Goal: Book appointment/travel/reservation

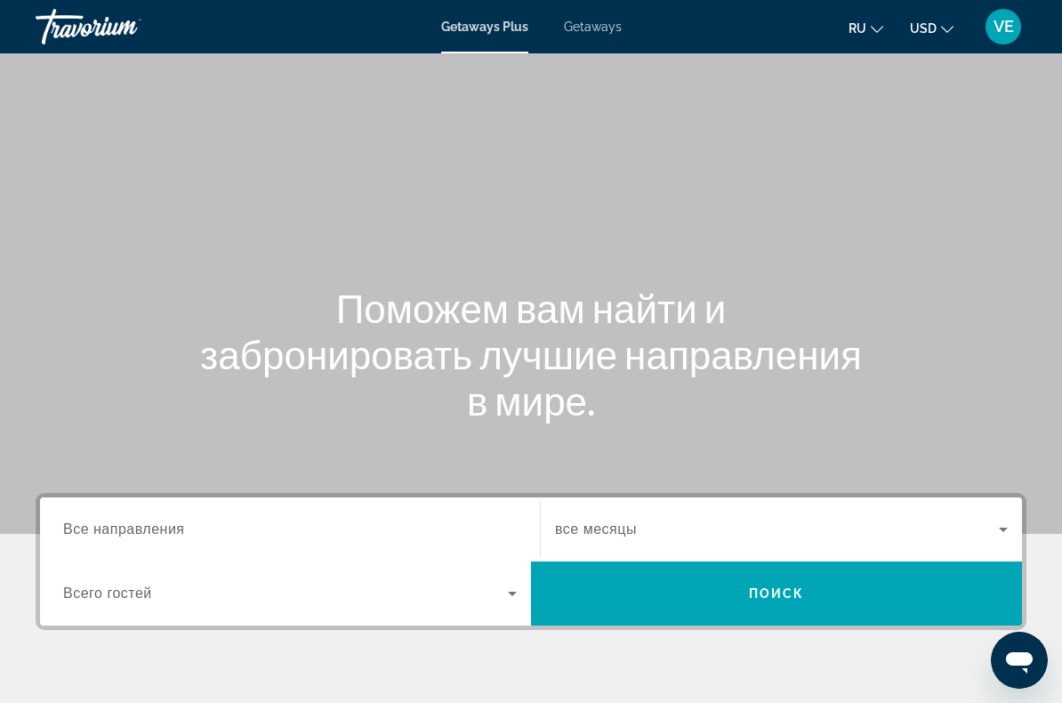
click at [602, 31] on span "Getaways" at bounding box center [593, 27] width 58 height 14
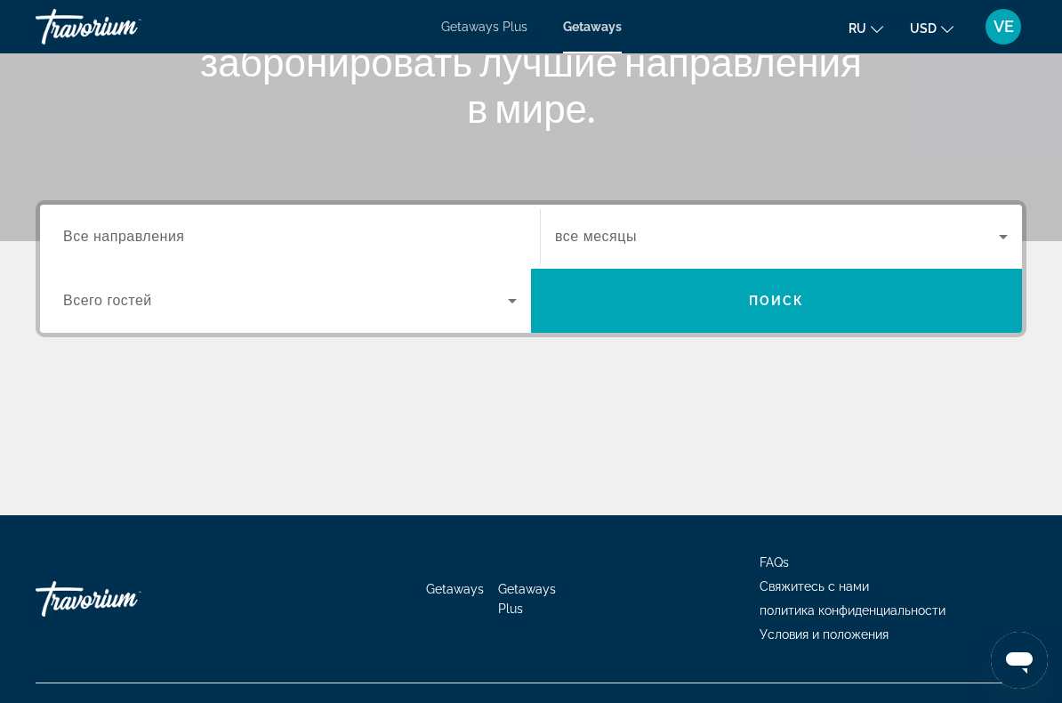
scroll to position [323, 0]
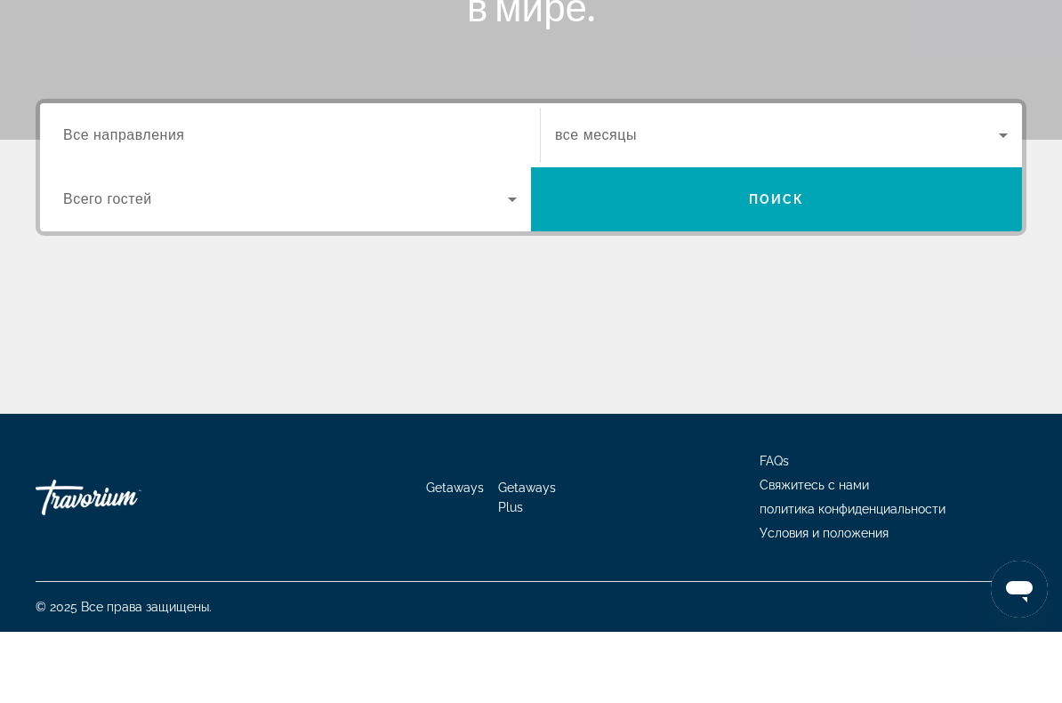
click at [123, 198] on span "Все направления" at bounding box center [124, 205] width 122 height 15
click at [123, 197] on input "Destination Все направления" at bounding box center [290, 207] width 454 height 21
click at [108, 181] on div "Destination Все направления" at bounding box center [290, 206] width 454 height 51
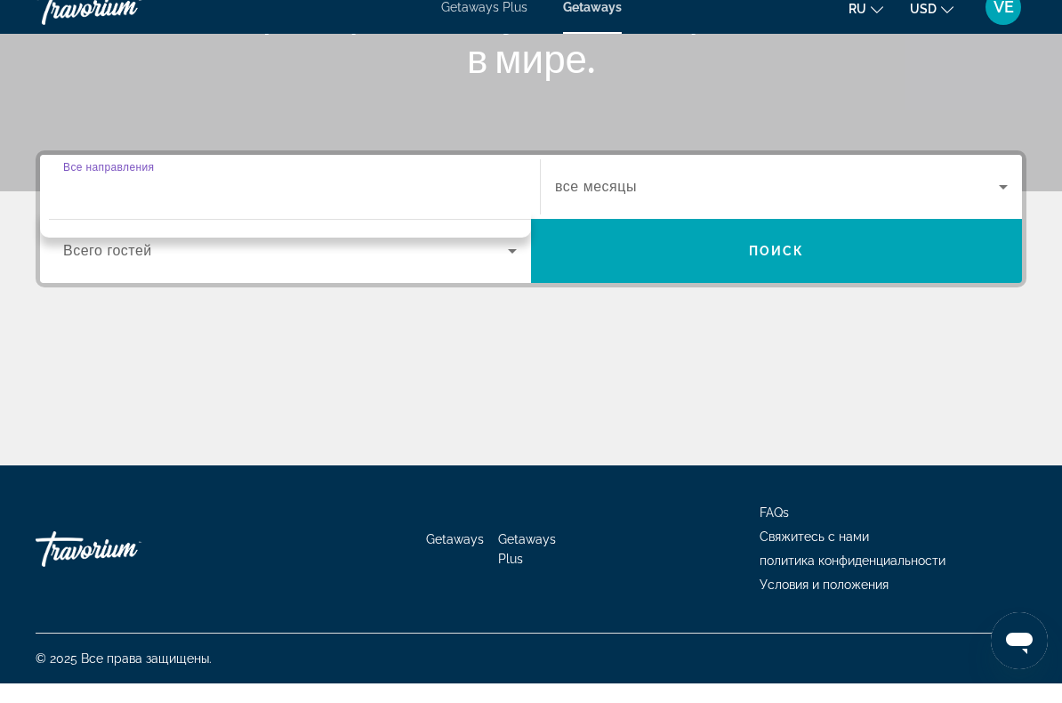
click at [103, 197] on input "Destination Все направления" at bounding box center [290, 207] width 454 height 21
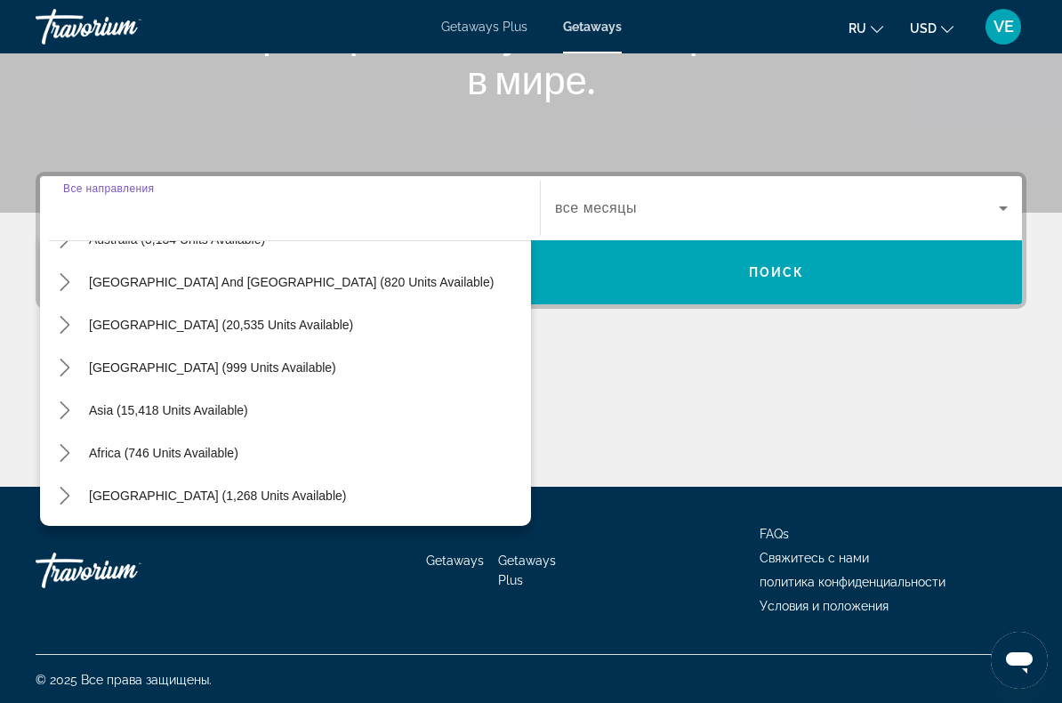
scroll to position [288, 0]
click at [266, 498] on span "[GEOGRAPHIC_DATA] (1,268 units available)" at bounding box center [217, 495] width 257 height 14
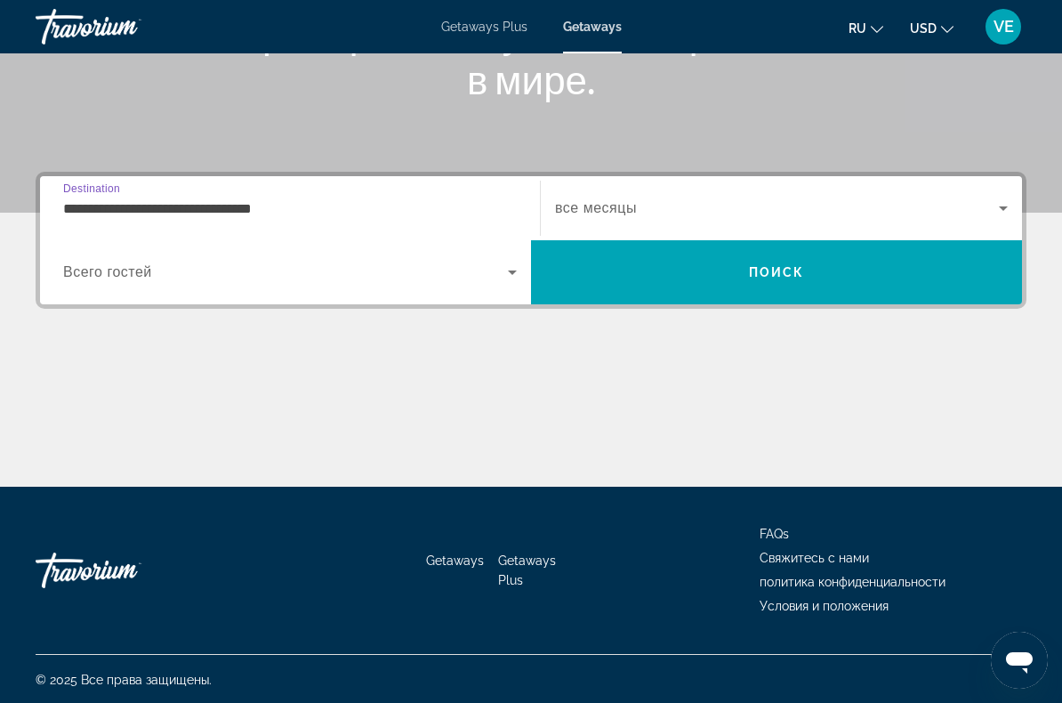
scroll to position [322, 0]
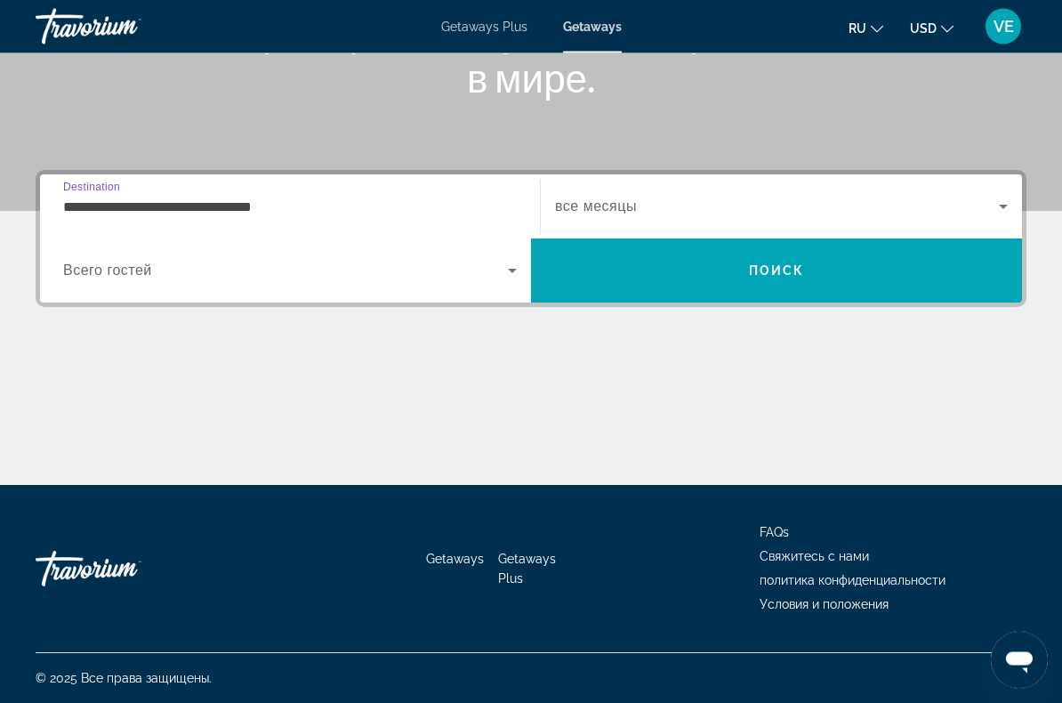
click at [84, 198] on input "**********" at bounding box center [290, 207] width 454 height 21
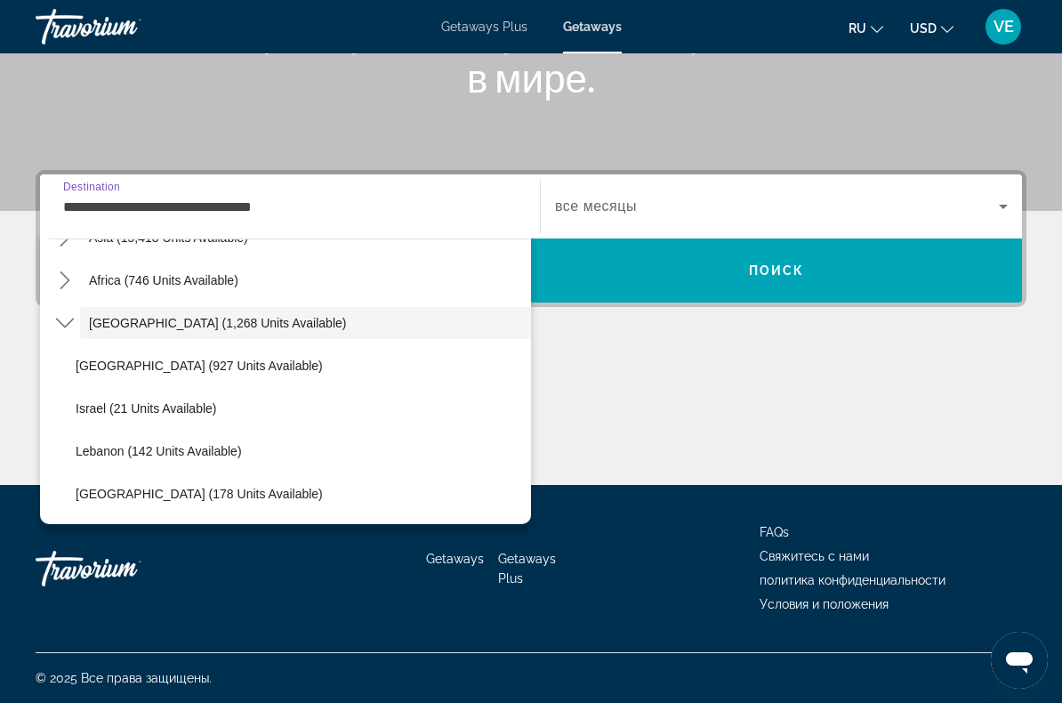
scroll to position [459, 0]
click at [312, 502] on span "Select destination: United Arab Emirates (178 units available)" at bounding box center [299, 493] width 464 height 43
type input "**********"
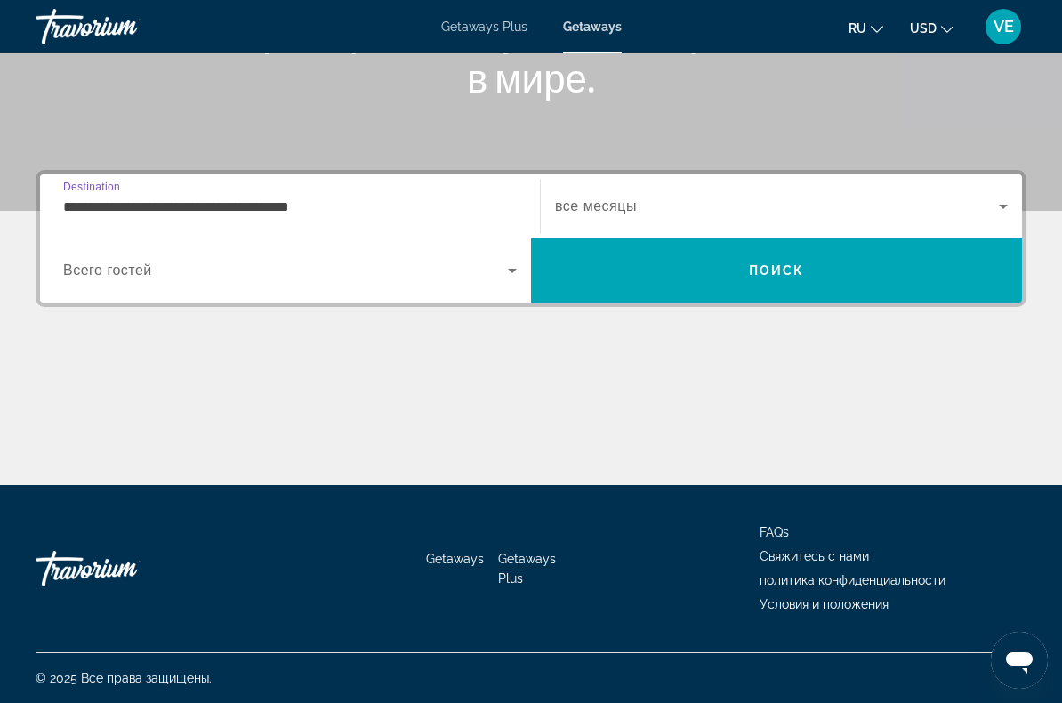
click at [719, 270] on span "Search" at bounding box center [776, 270] width 491 height 43
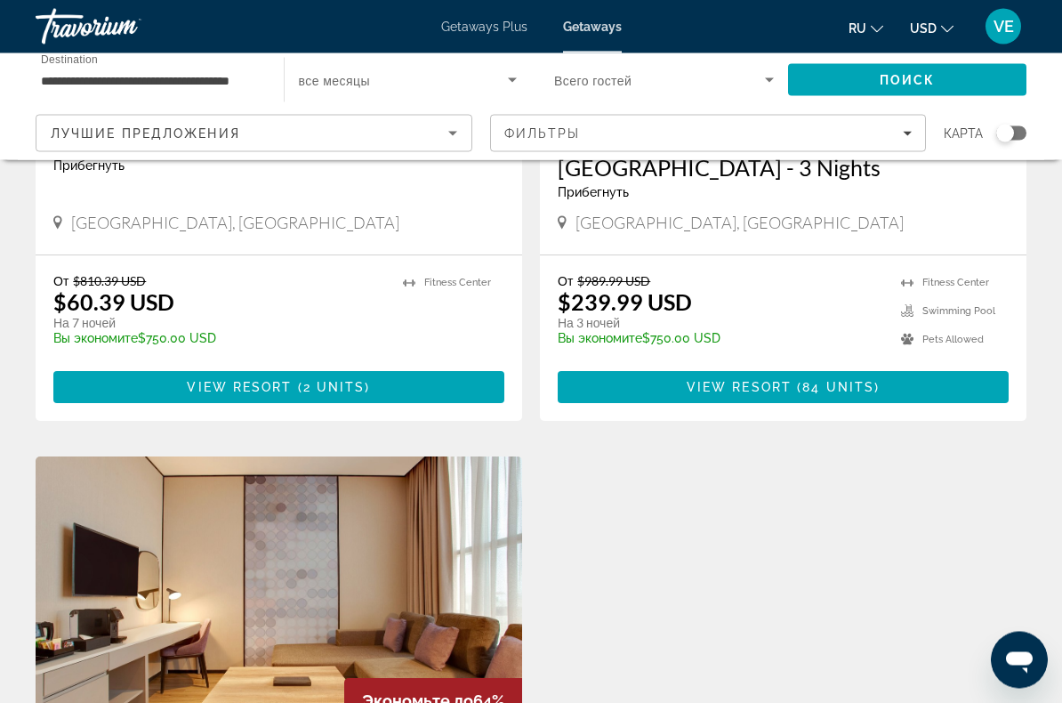
scroll to position [397, 0]
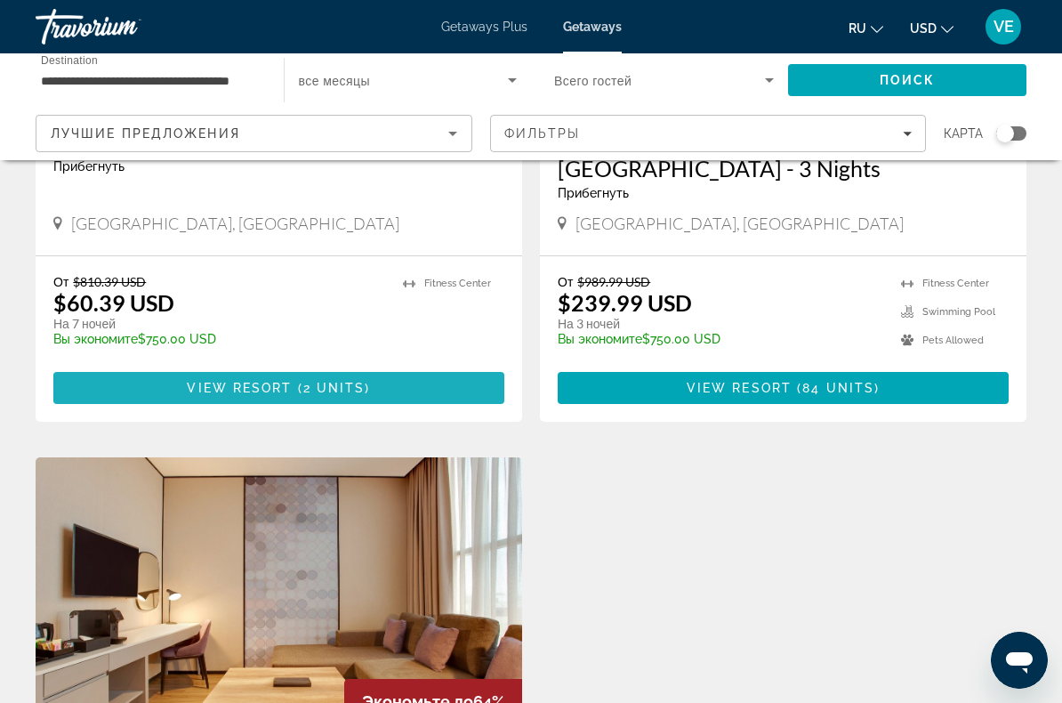
click at [424, 366] on span "Main content" at bounding box center [278, 387] width 451 height 43
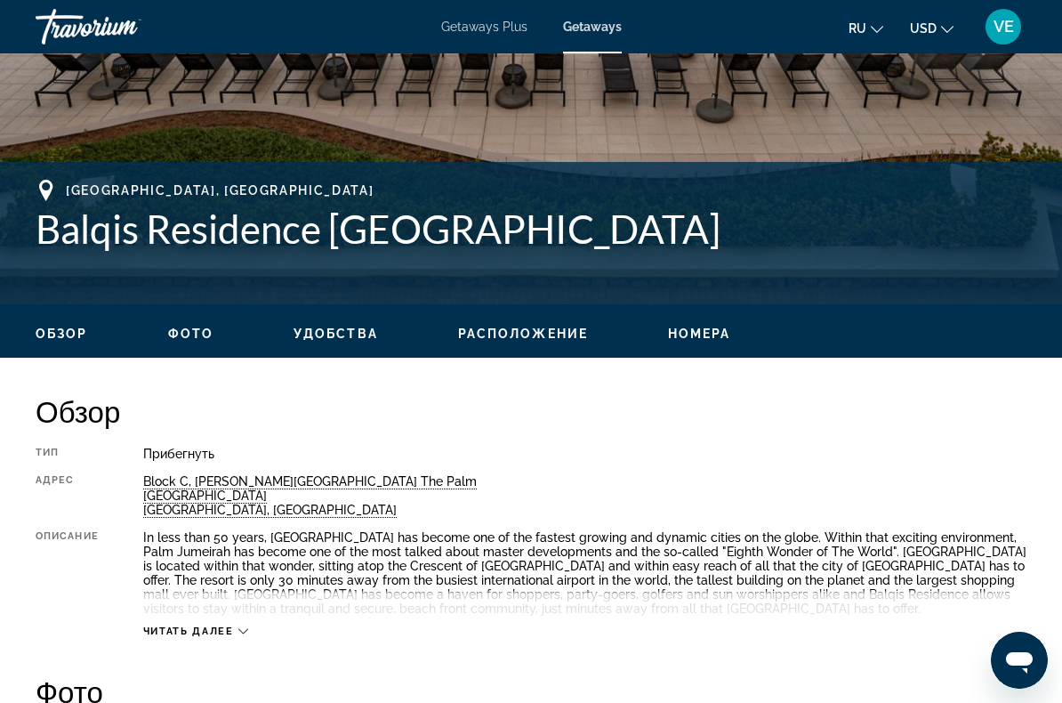
scroll to position [582, 0]
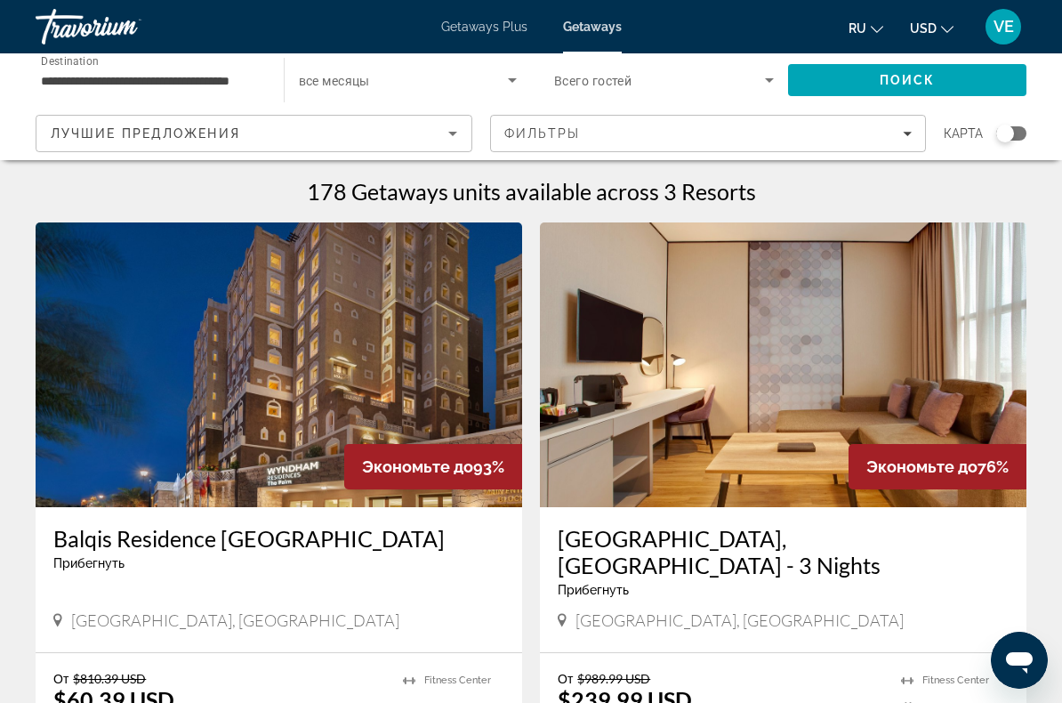
click at [76, 71] on input "**********" at bounding box center [151, 80] width 220 height 21
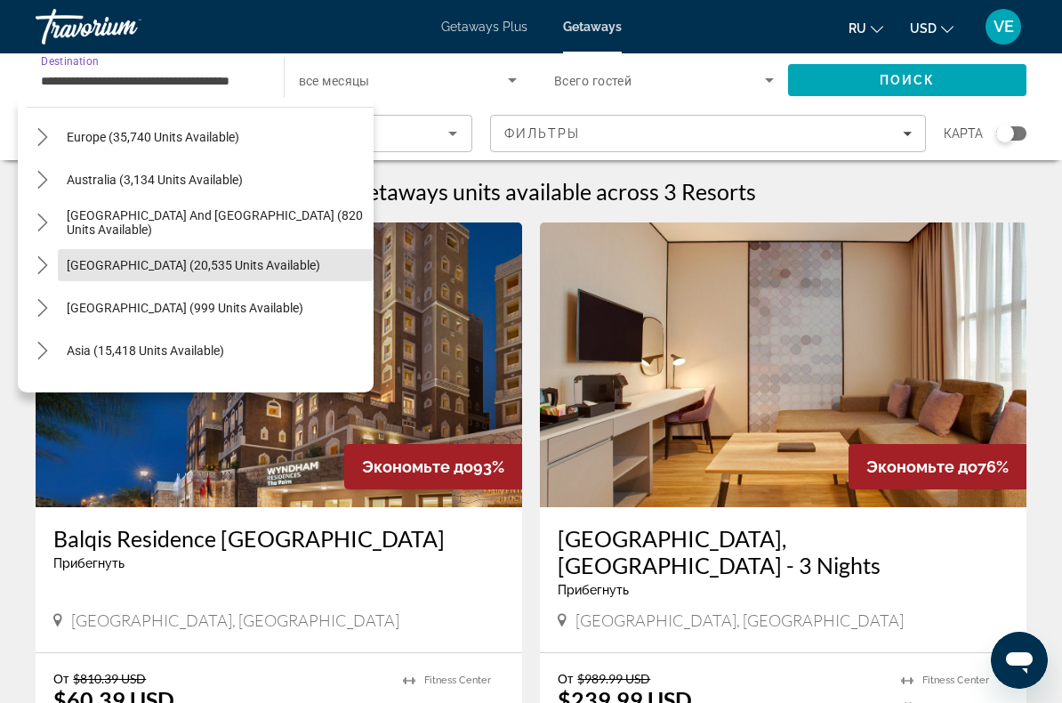
scroll to position [209, 0]
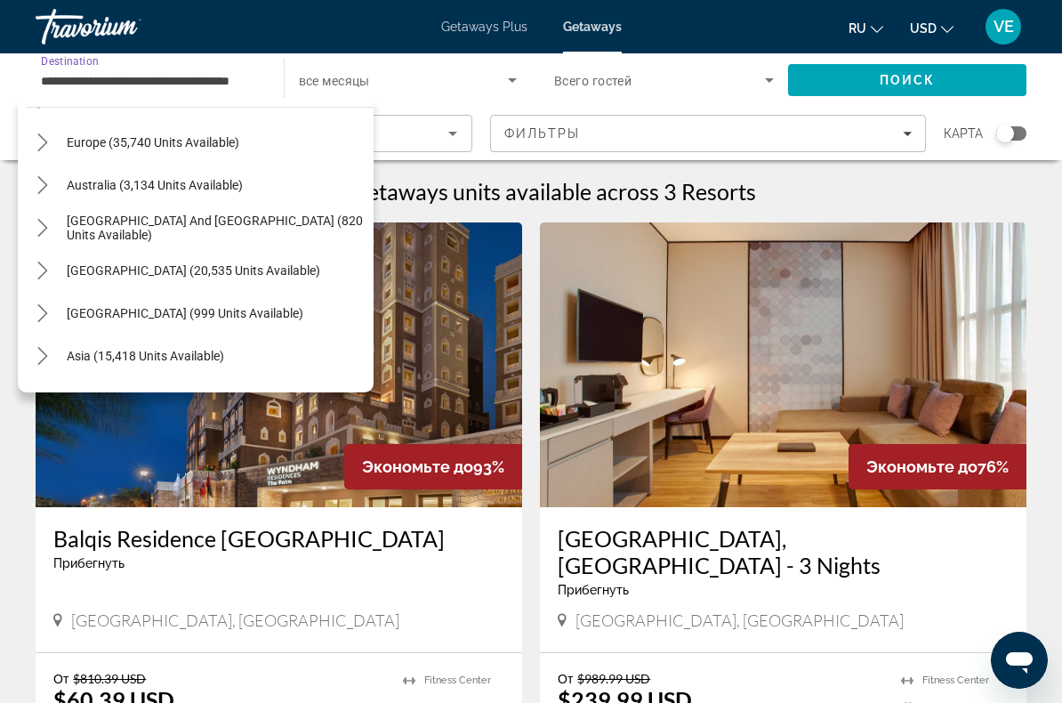
click at [75, 141] on span "Europe (35,740 units available)" at bounding box center [153, 142] width 173 height 14
type input "**********"
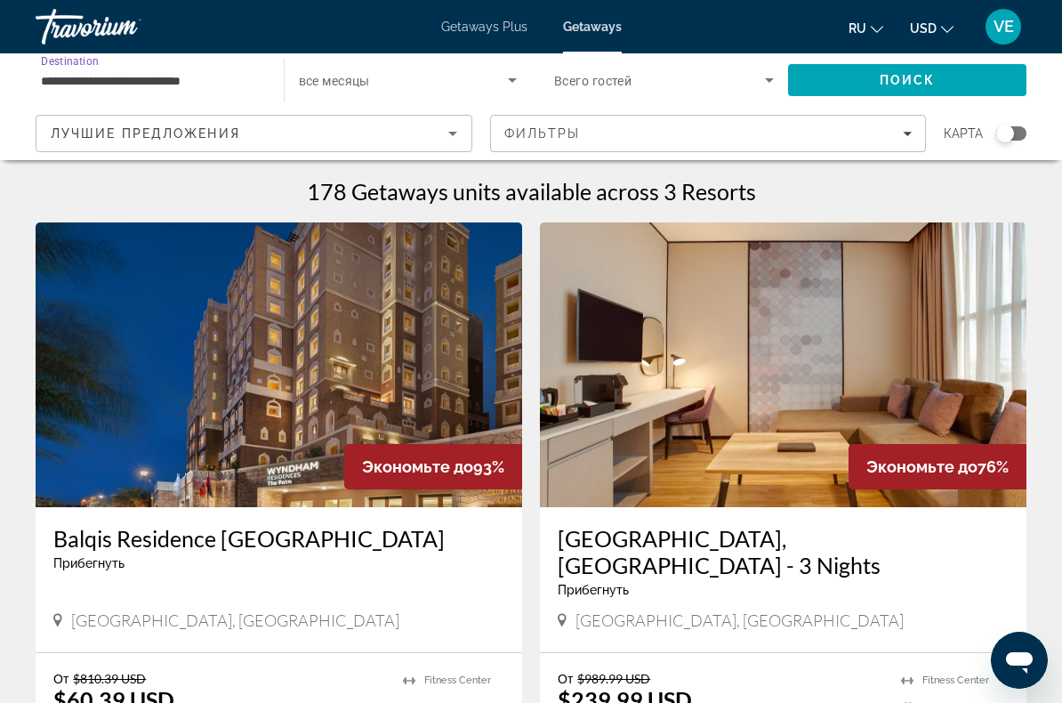
click at [904, 78] on span "Поиск" at bounding box center [907, 80] width 56 height 14
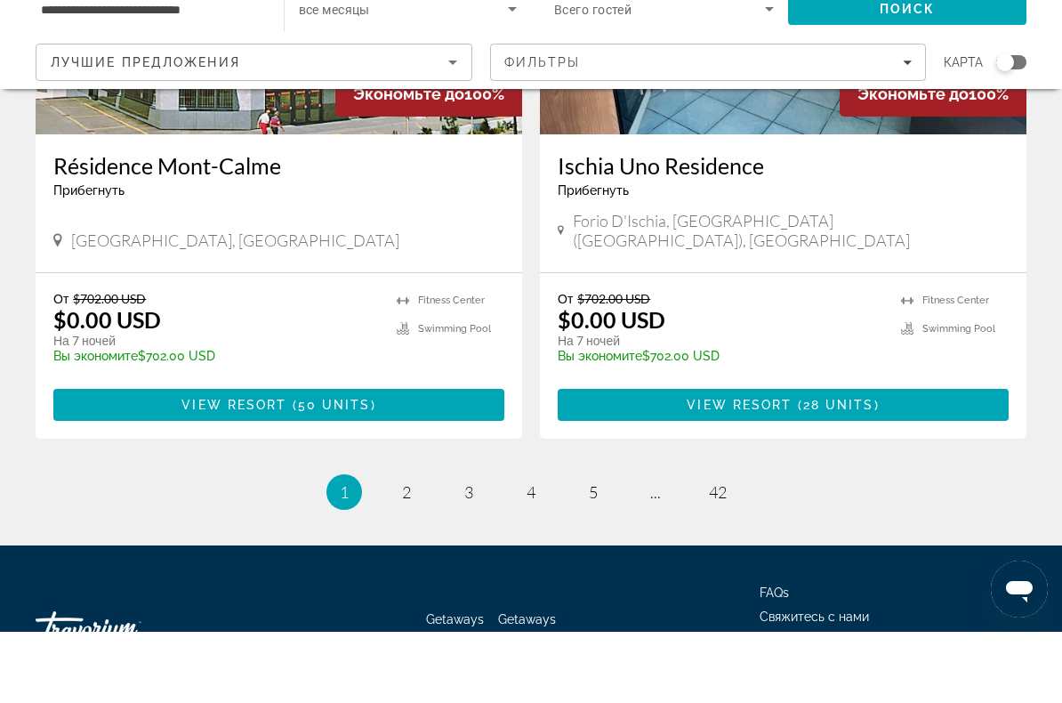
scroll to position [3438, 0]
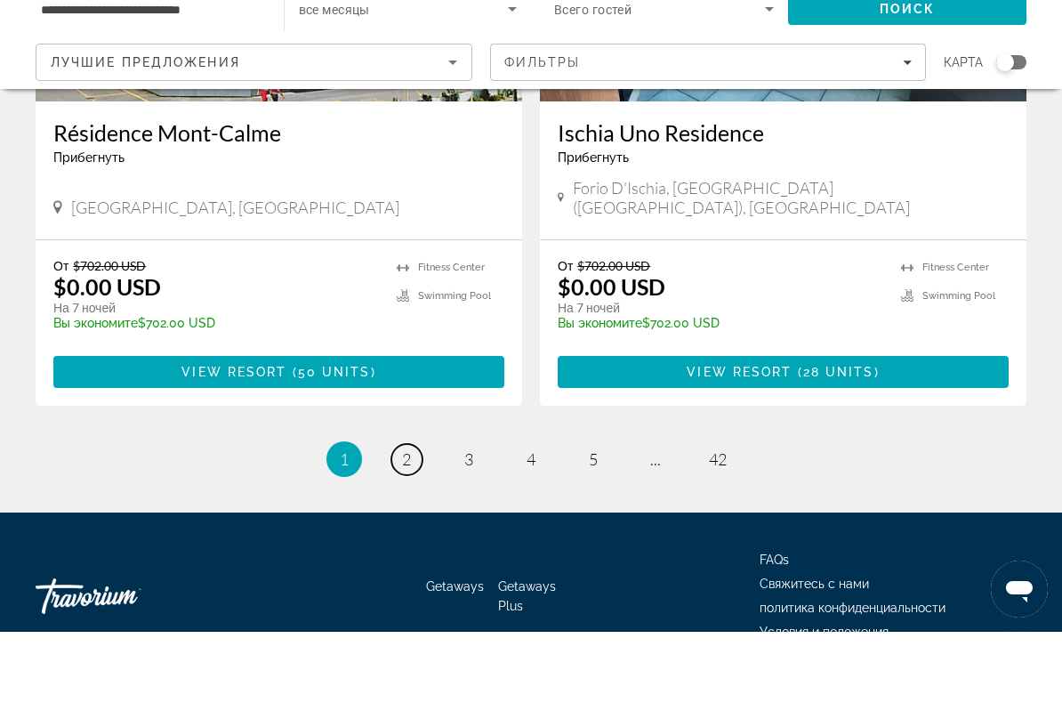
click at [412, 515] on link "page 2" at bounding box center [406, 530] width 31 height 31
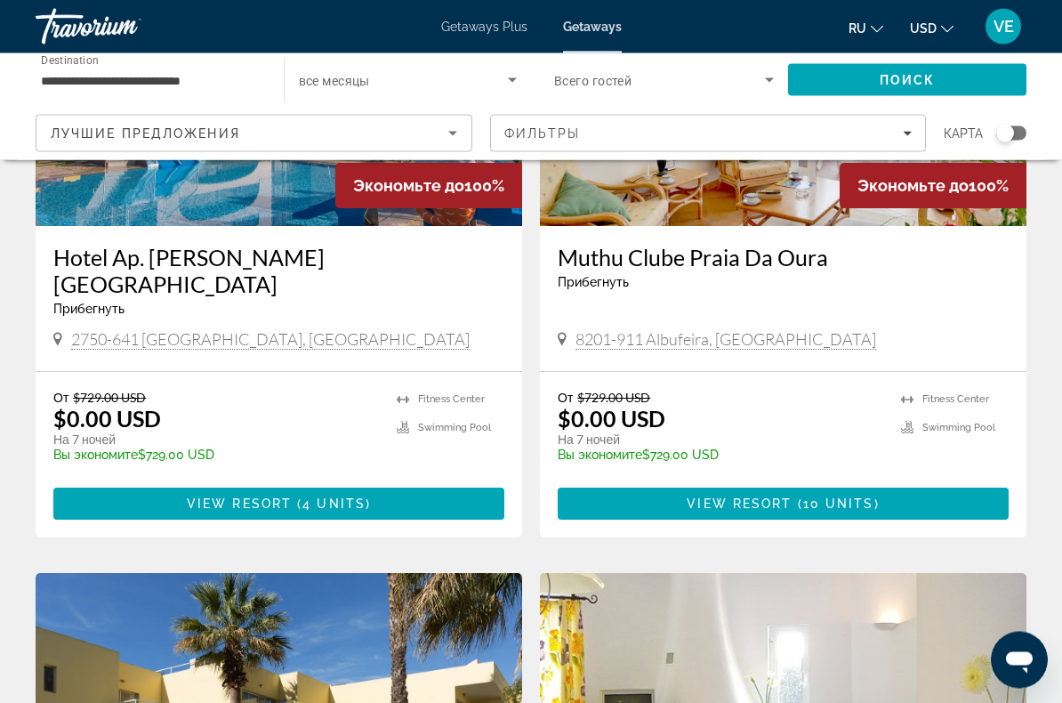
scroll to position [887, 0]
click at [454, 482] on span "Main content" at bounding box center [278, 503] width 451 height 43
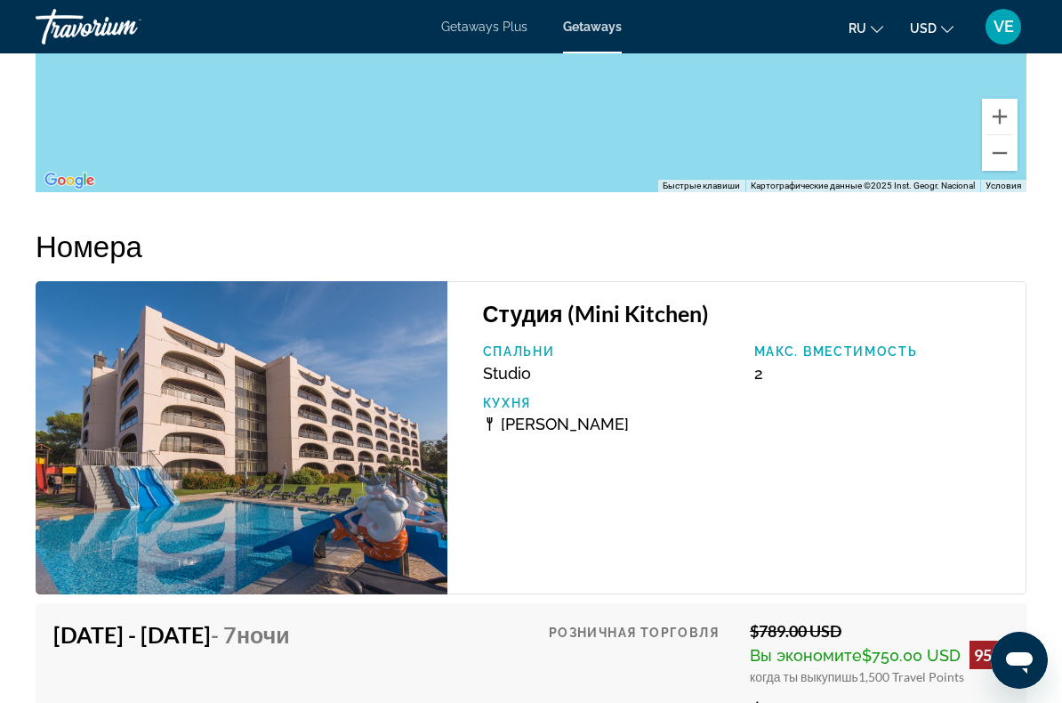
scroll to position [3011, 0]
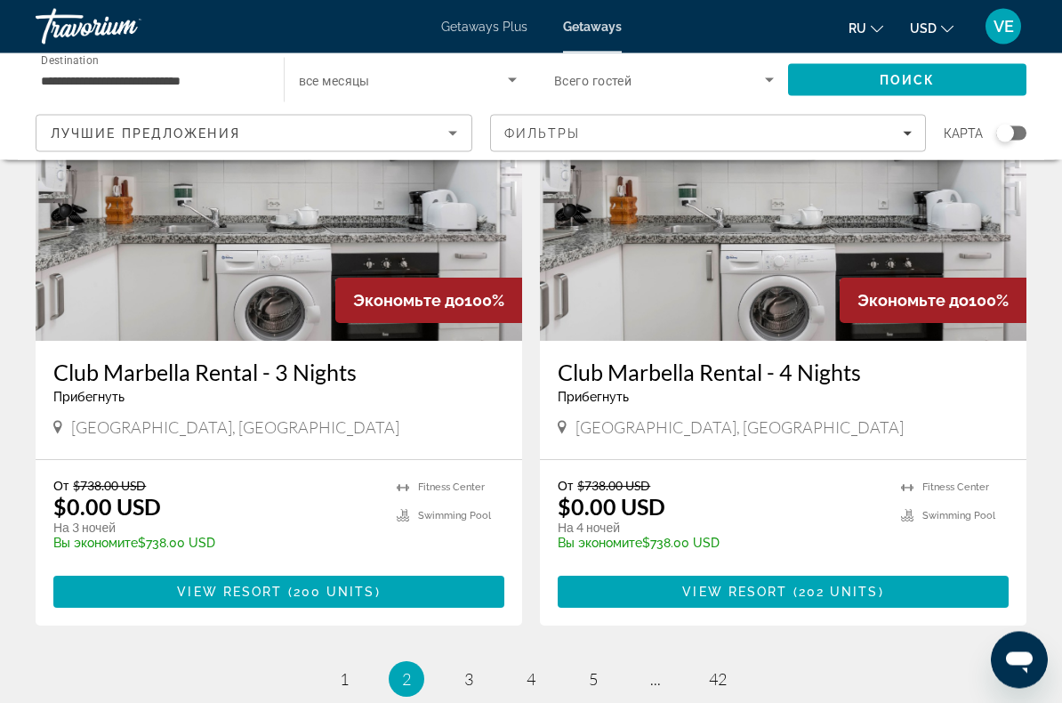
scroll to position [3439, 0]
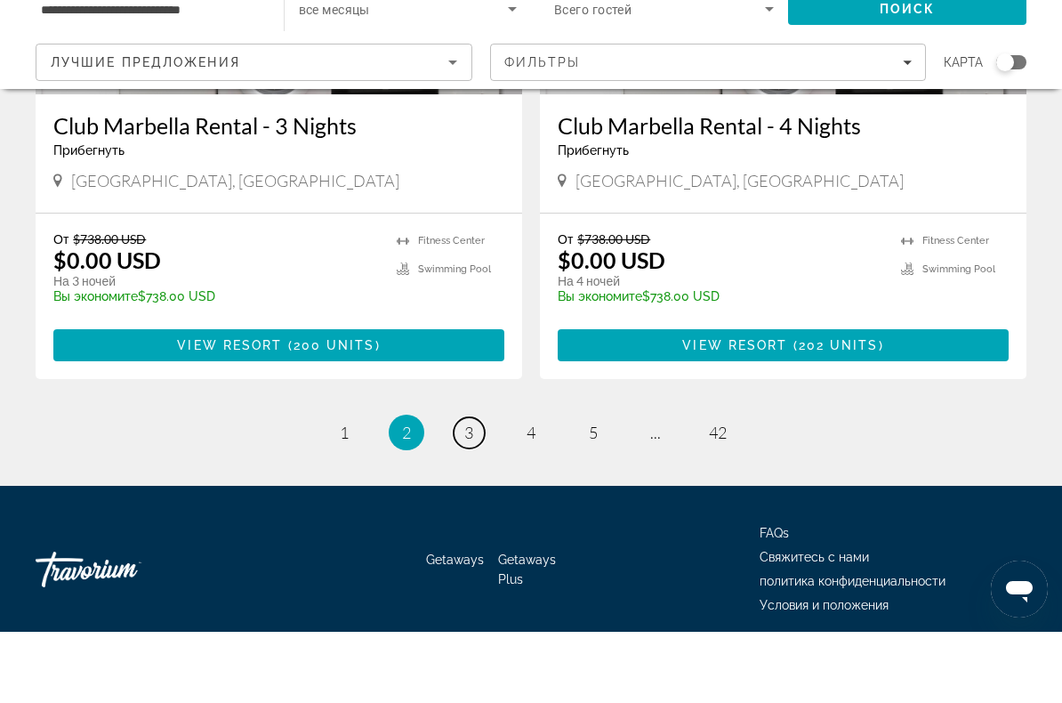
click at [472, 494] on span "3" at bounding box center [468, 504] width 9 height 20
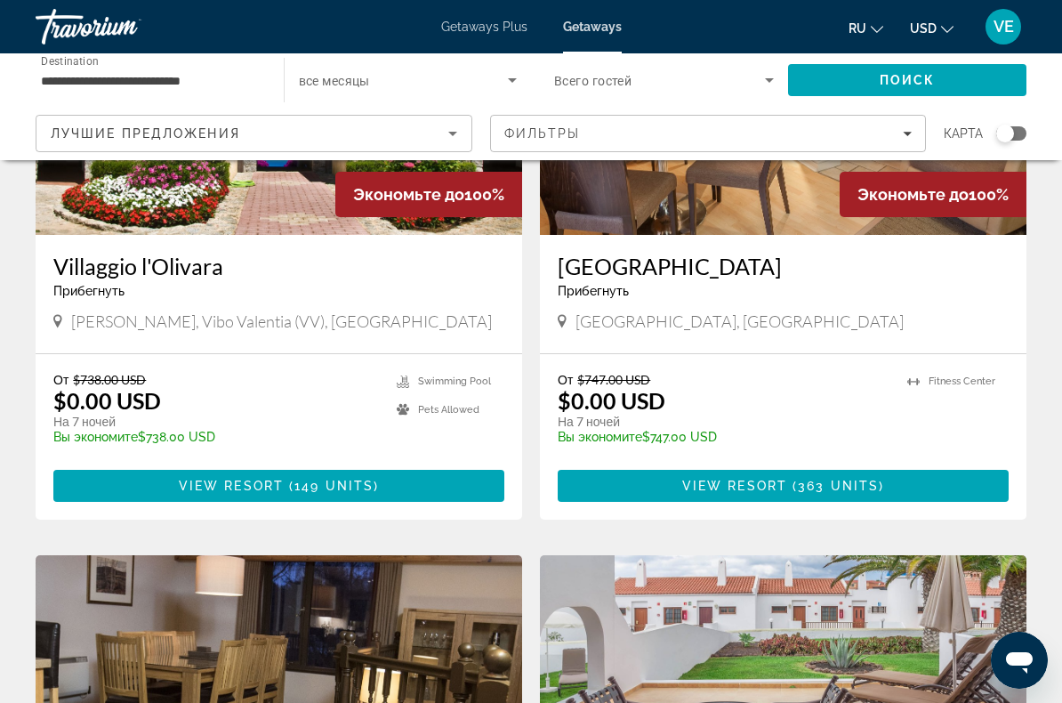
scroll to position [281, 0]
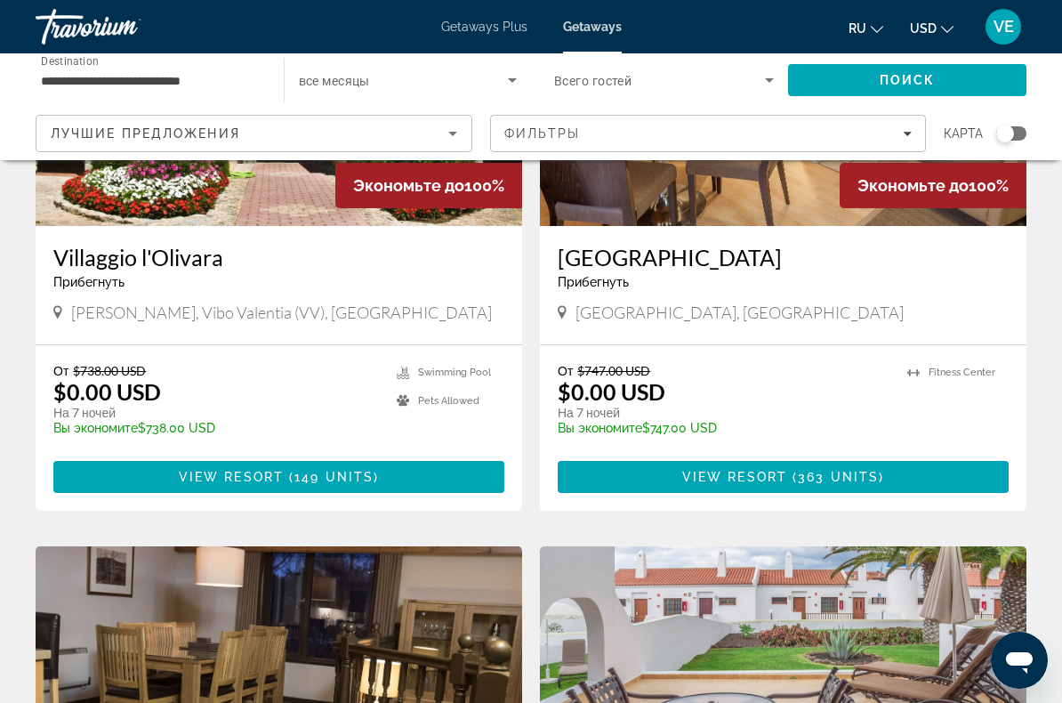
click at [448, 487] on span "Main content" at bounding box center [278, 476] width 451 height 43
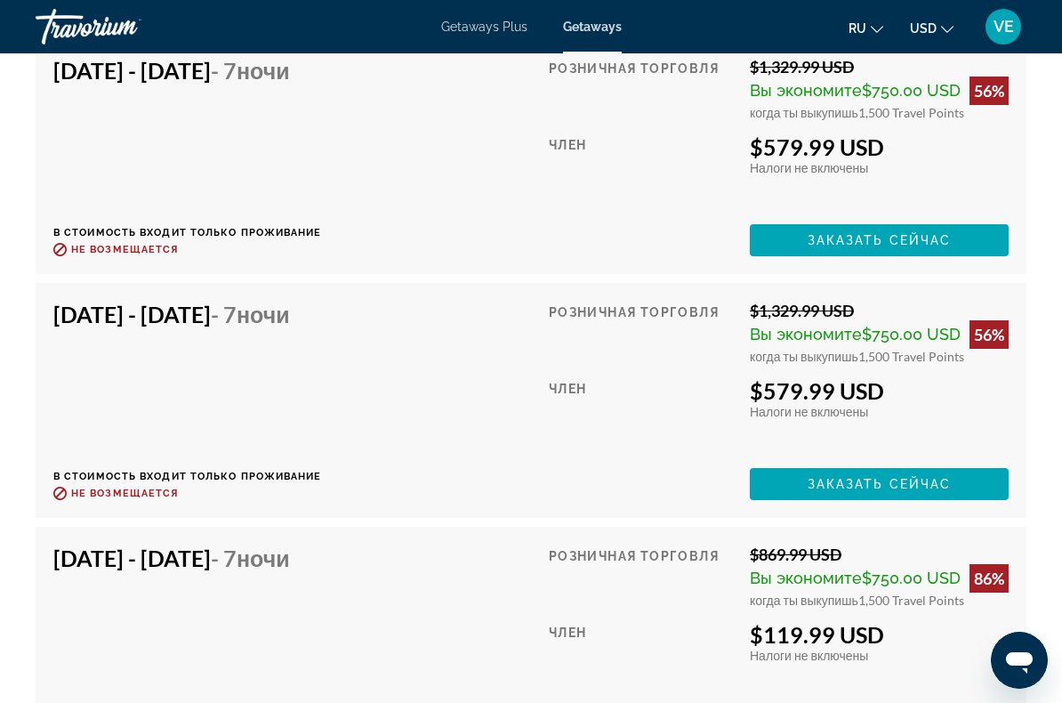
scroll to position [7801, 0]
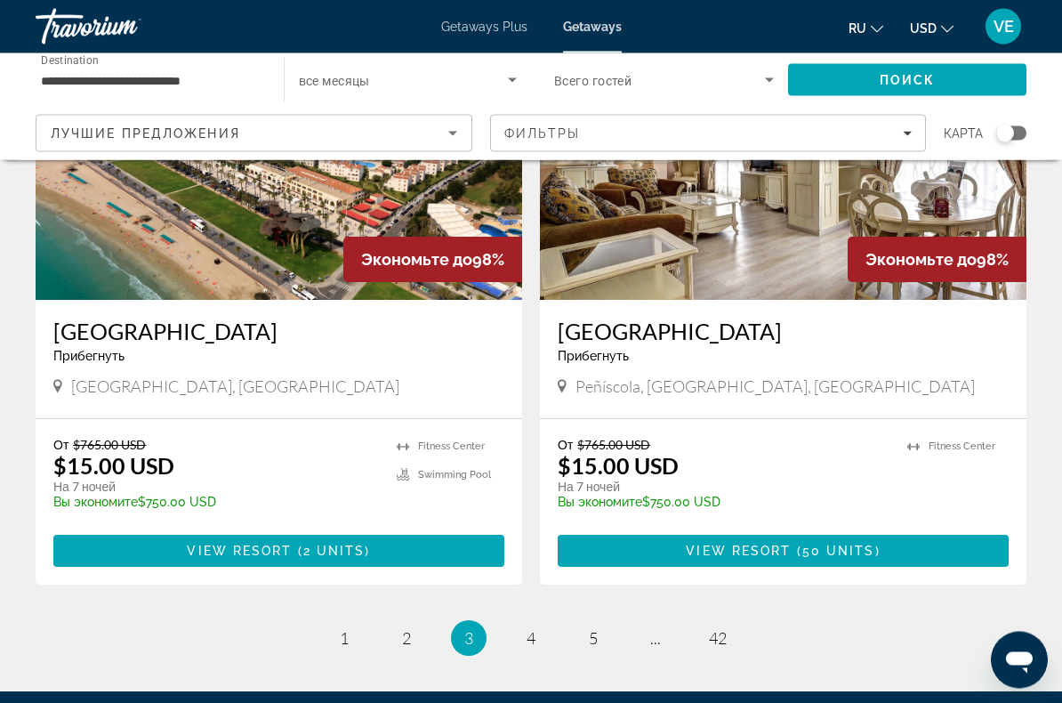
scroll to position [3438, 0]
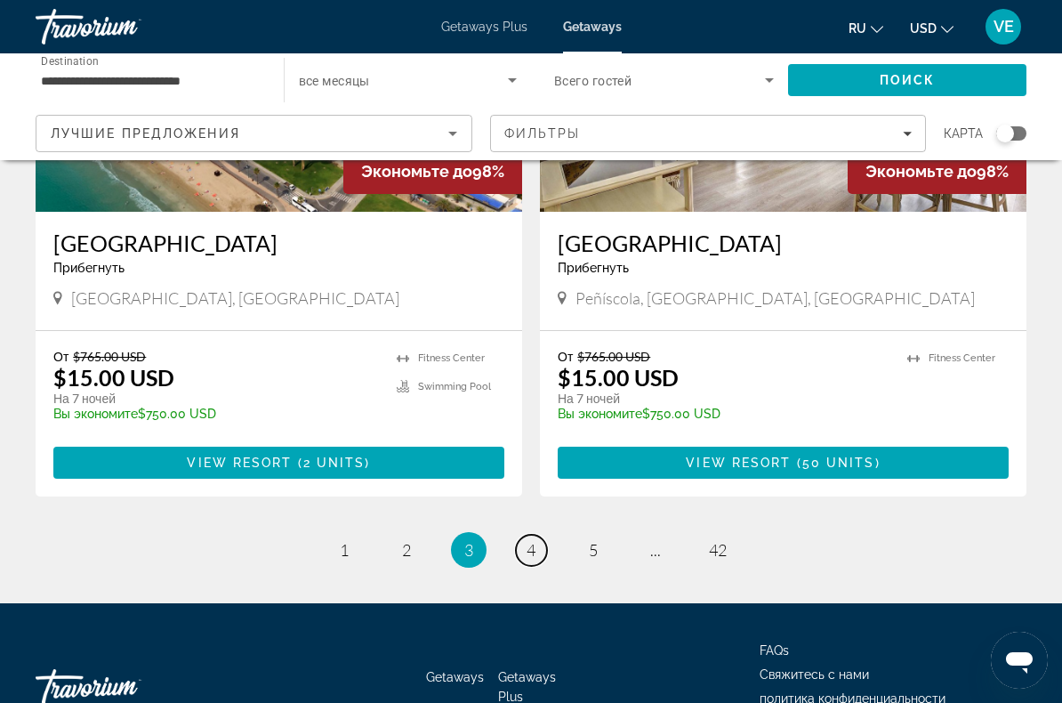
click at [530, 540] on span "4" at bounding box center [530, 550] width 9 height 20
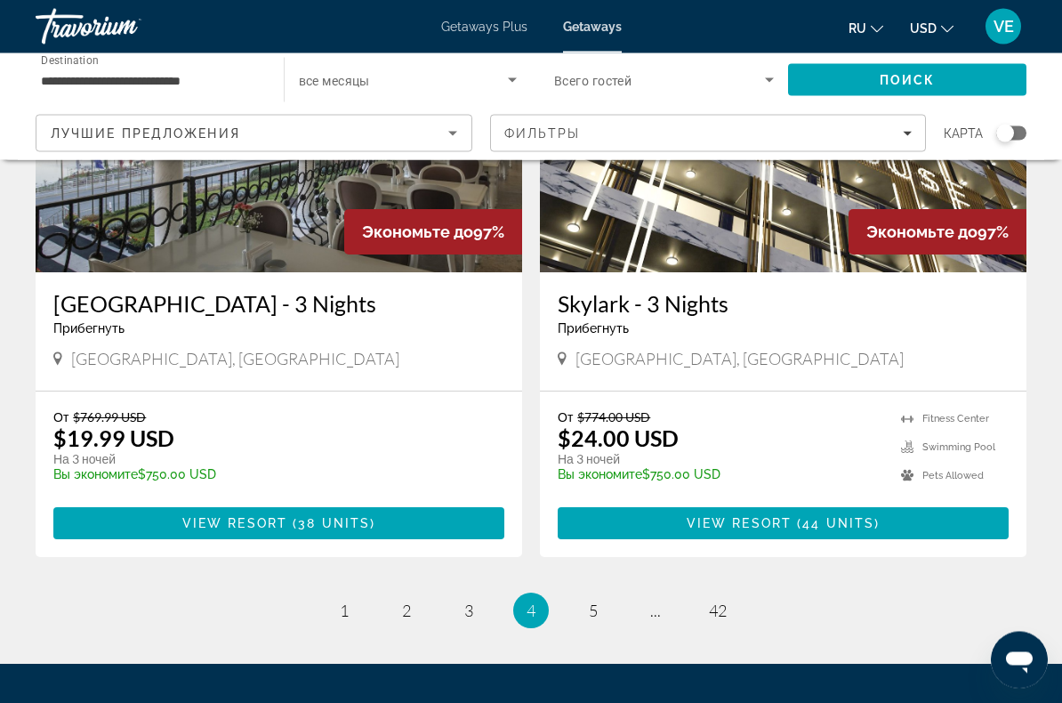
scroll to position [3352, 0]
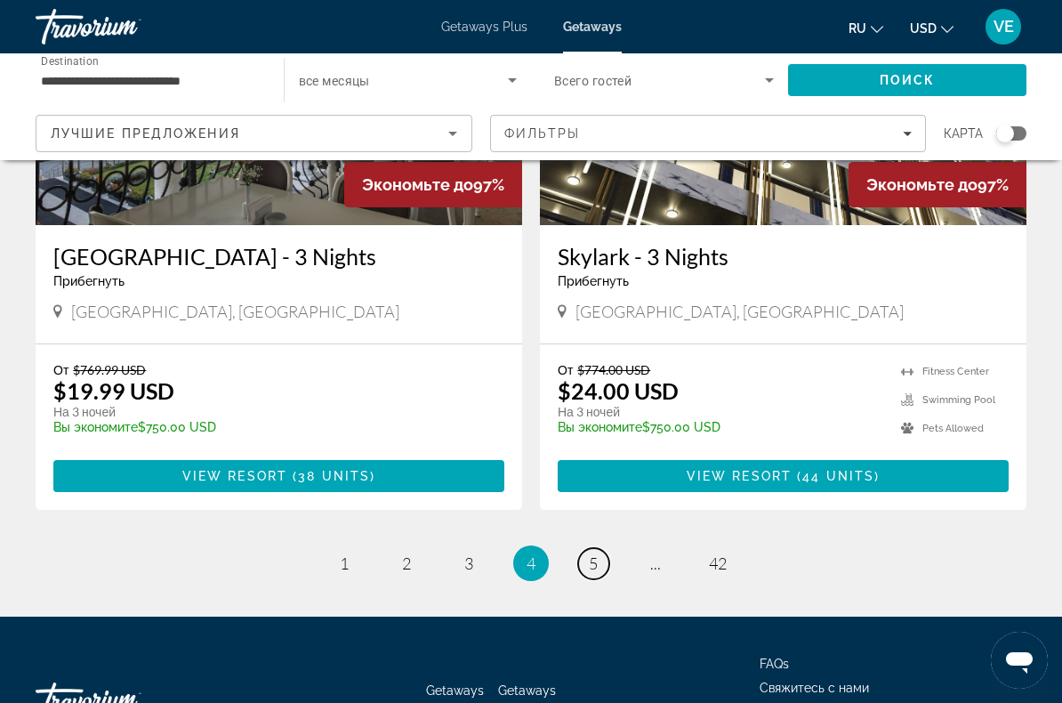
click at [600, 548] on link "page 5" at bounding box center [593, 563] width 31 height 31
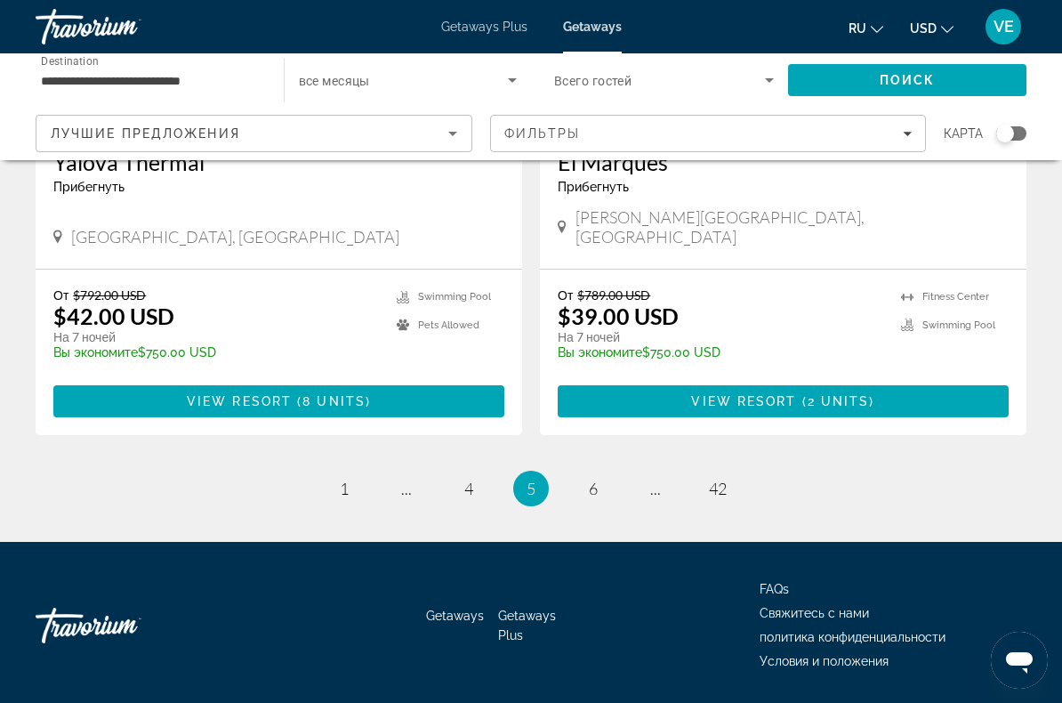
scroll to position [3438, 0]
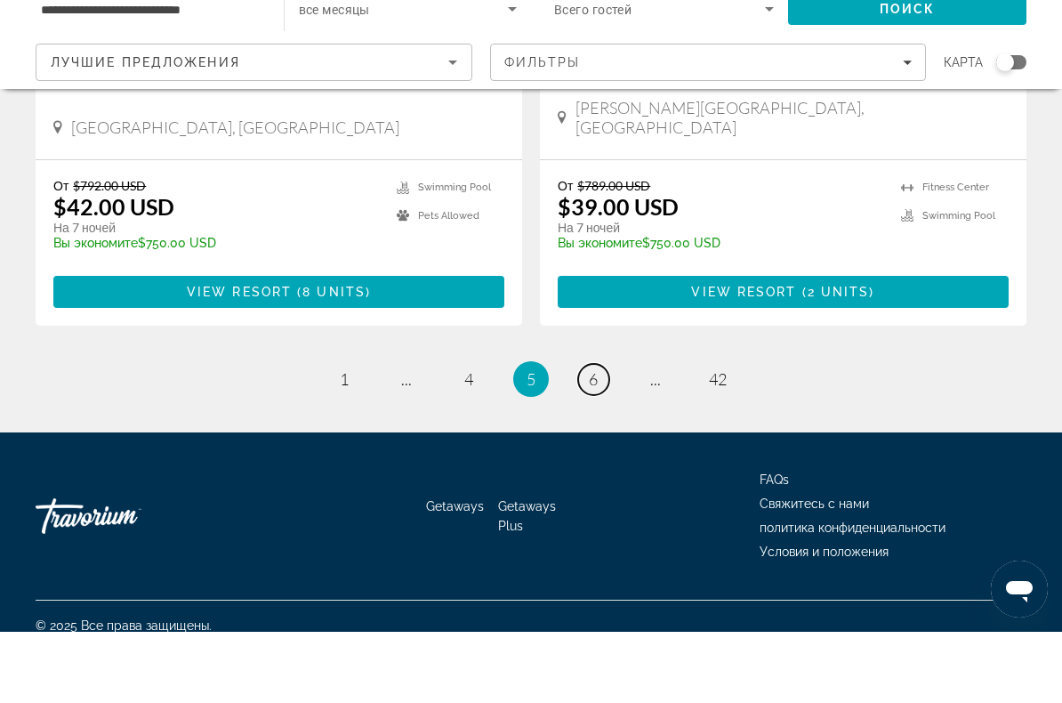
click at [598, 435] on link "page 6" at bounding box center [593, 450] width 31 height 31
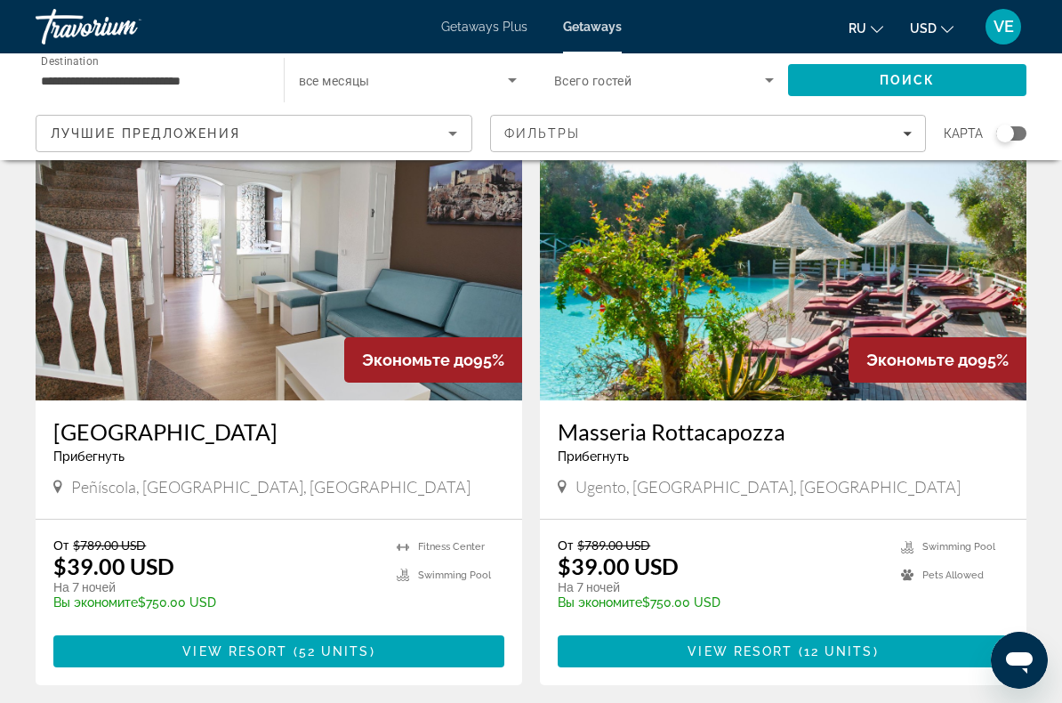
scroll to position [1947, 0]
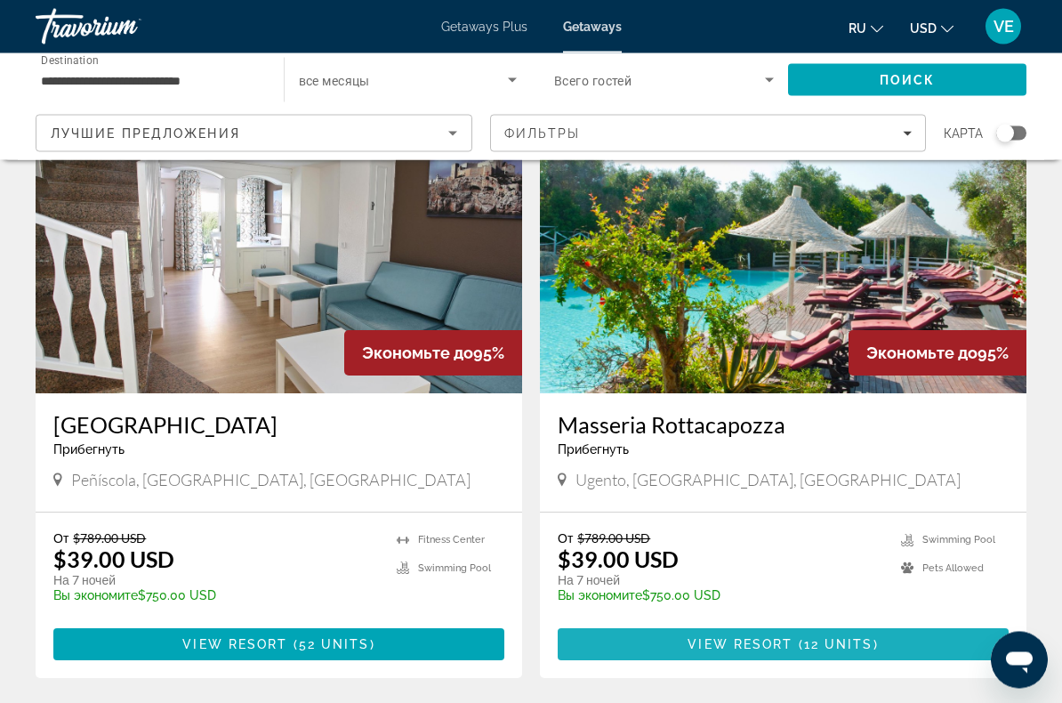
click at [828, 635] on span "Main content" at bounding box center [783, 644] width 451 height 43
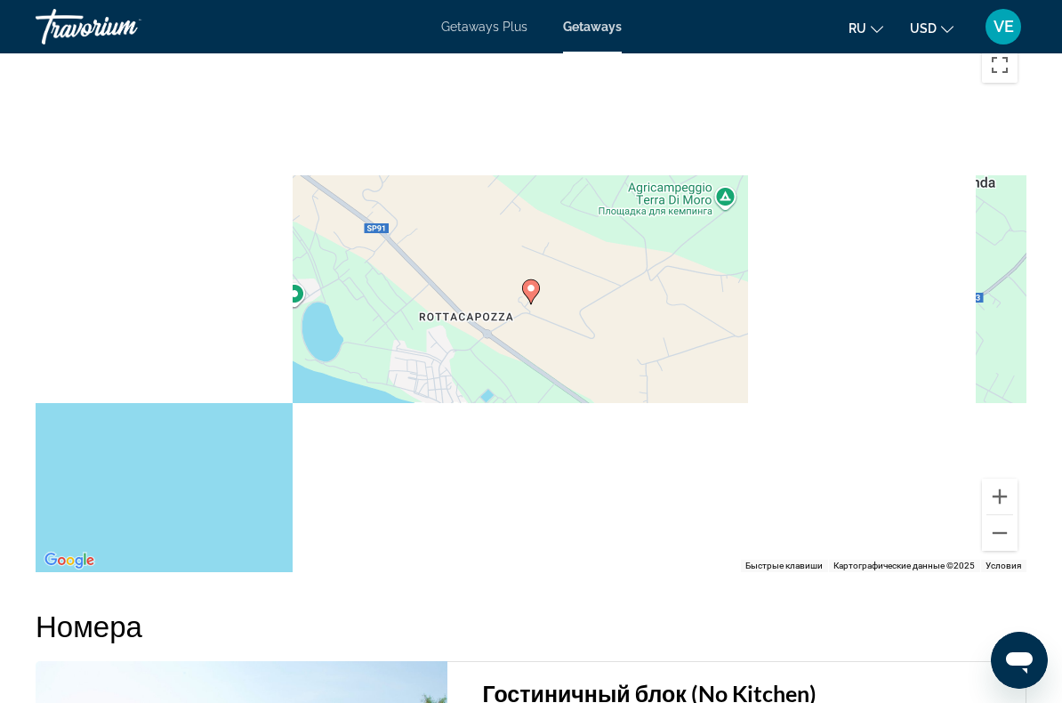
scroll to position [2722, 0]
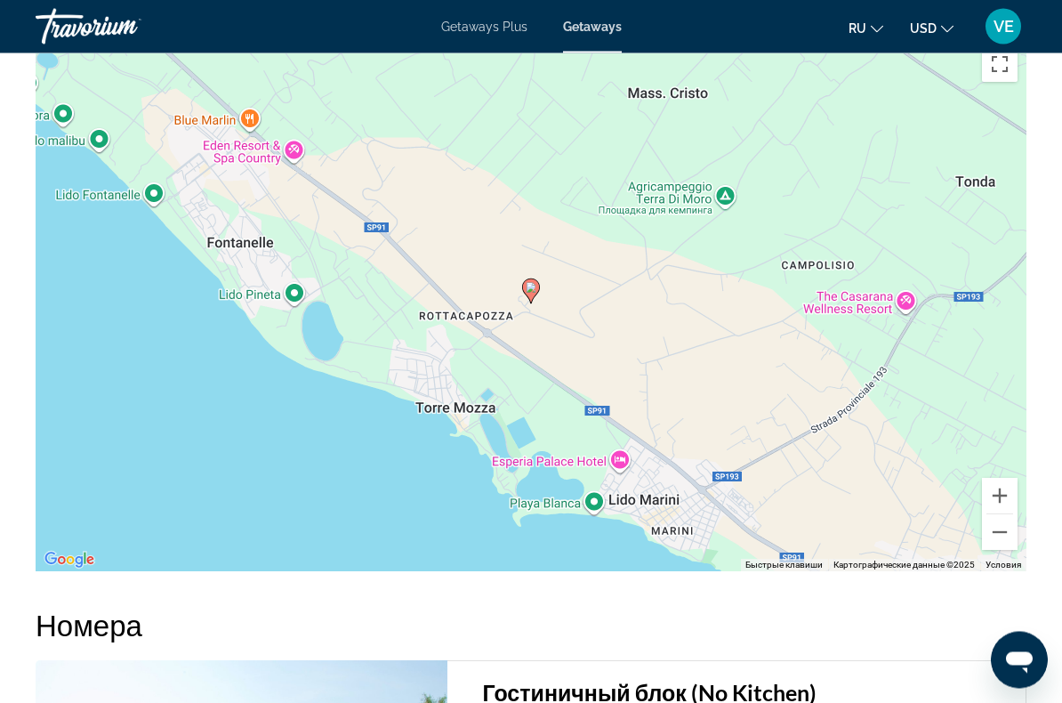
click at [1006, 541] on button "Уменьшить" at bounding box center [1000, 533] width 36 height 36
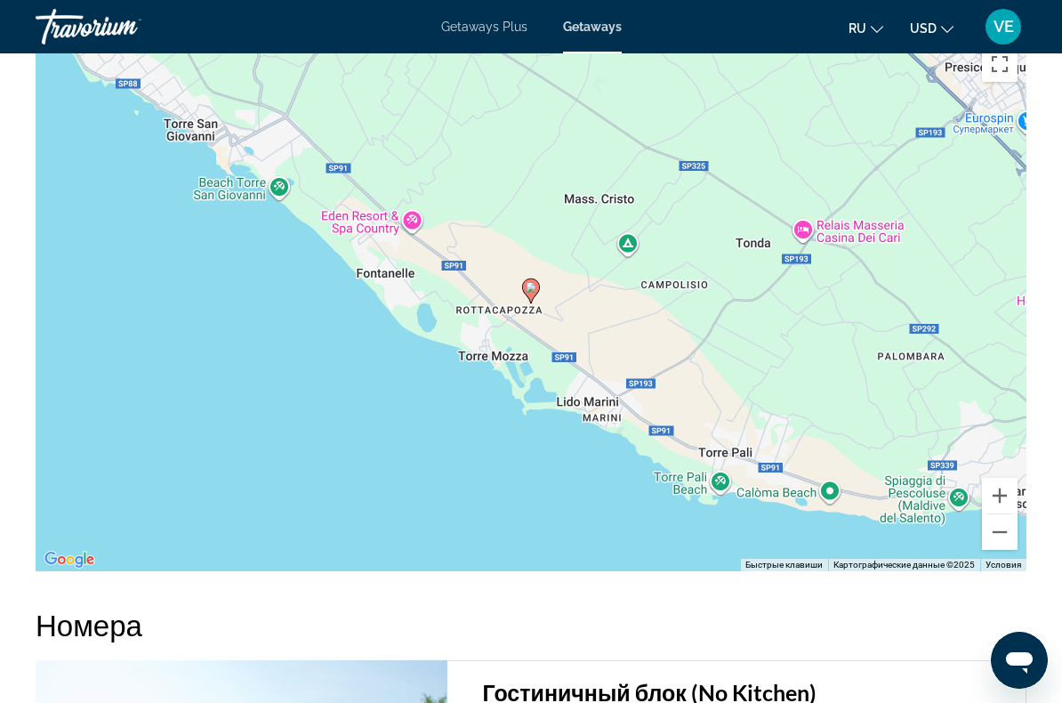
click at [999, 542] on button "Уменьшить" at bounding box center [1000, 532] width 36 height 36
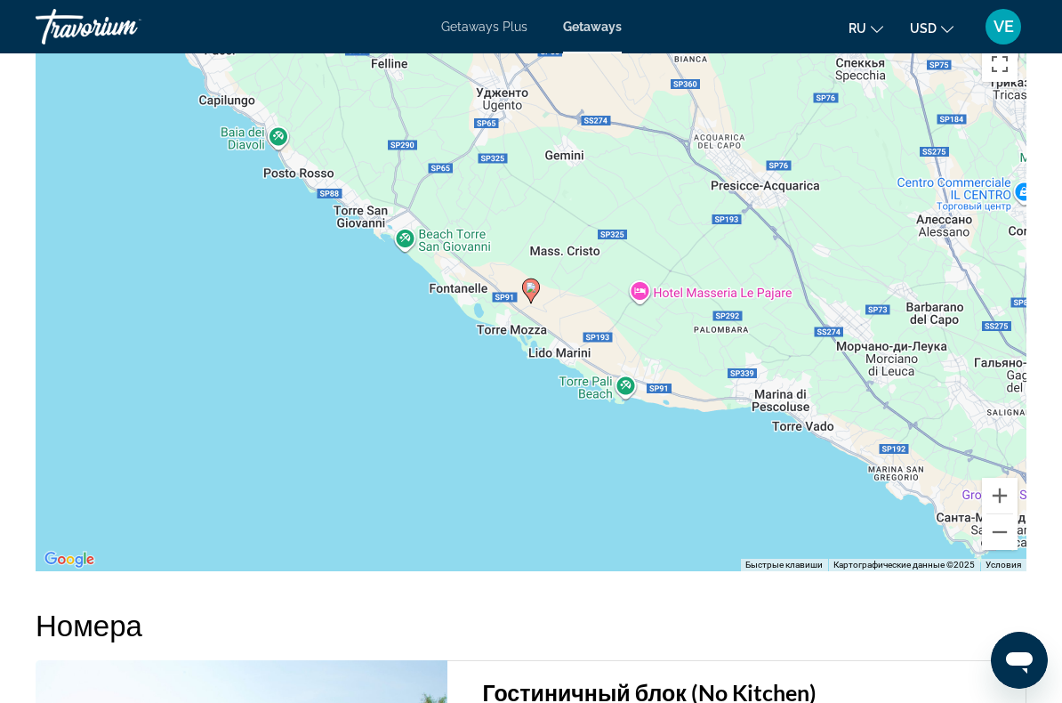
click at [1001, 540] on button "Уменьшить" at bounding box center [1000, 532] width 36 height 36
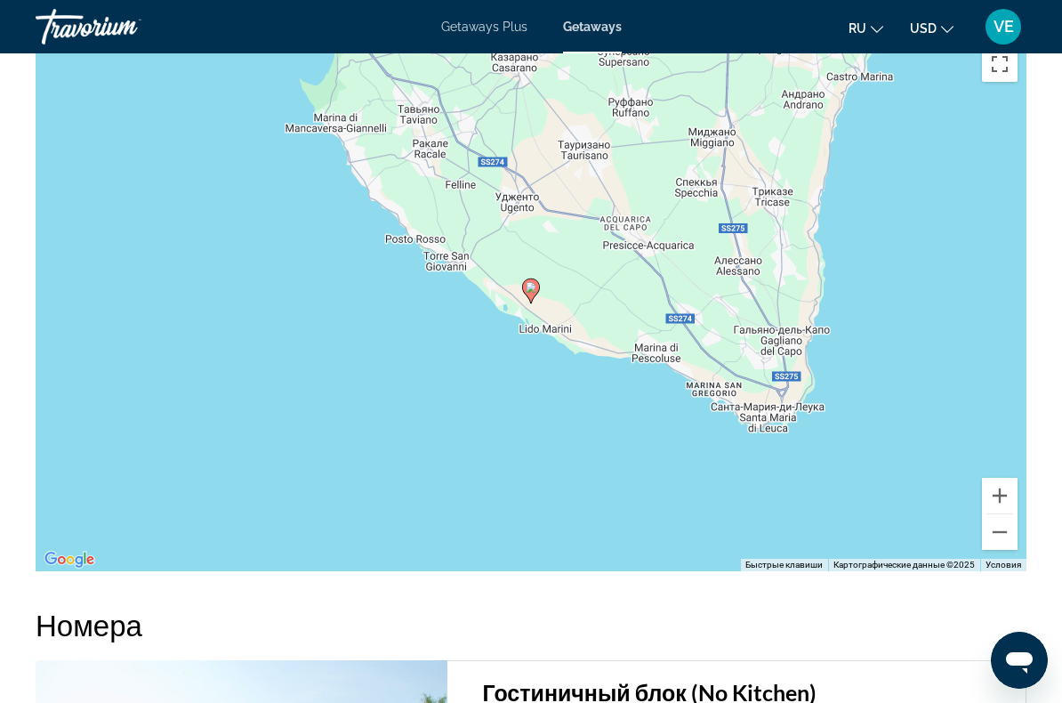
click at [1003, 533] on button "Уменьшить" at bounding box center [1000, 532] width 36 height 36
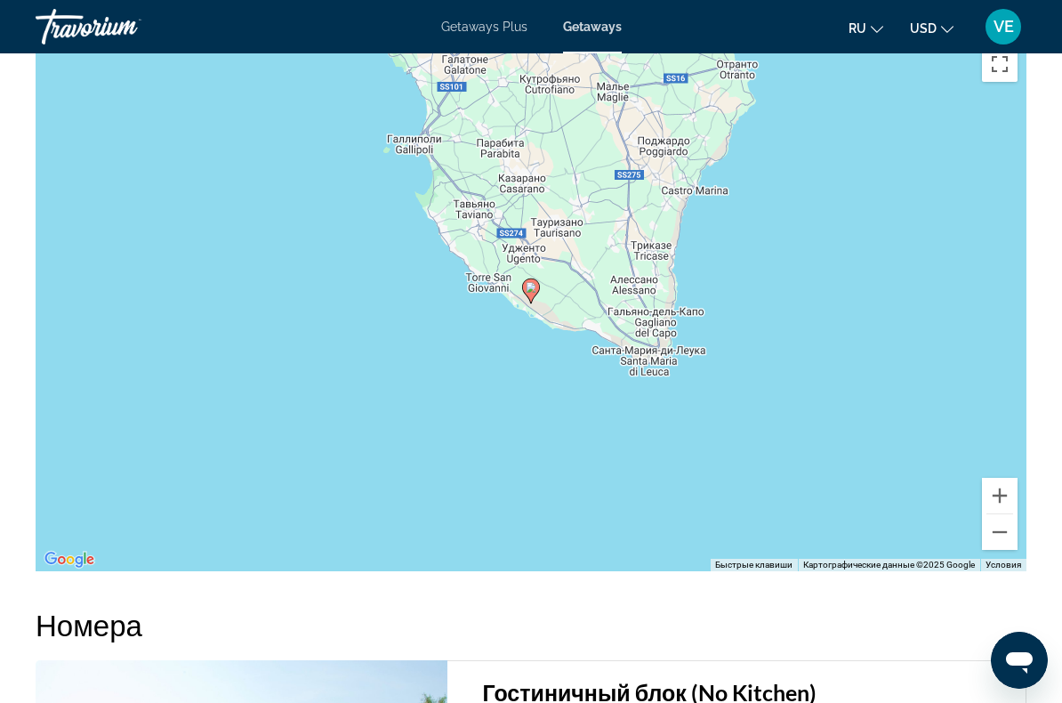
click at [1001, 533] on button "Уменьшить" at bounding box center [1000, 532] width 36 height 36
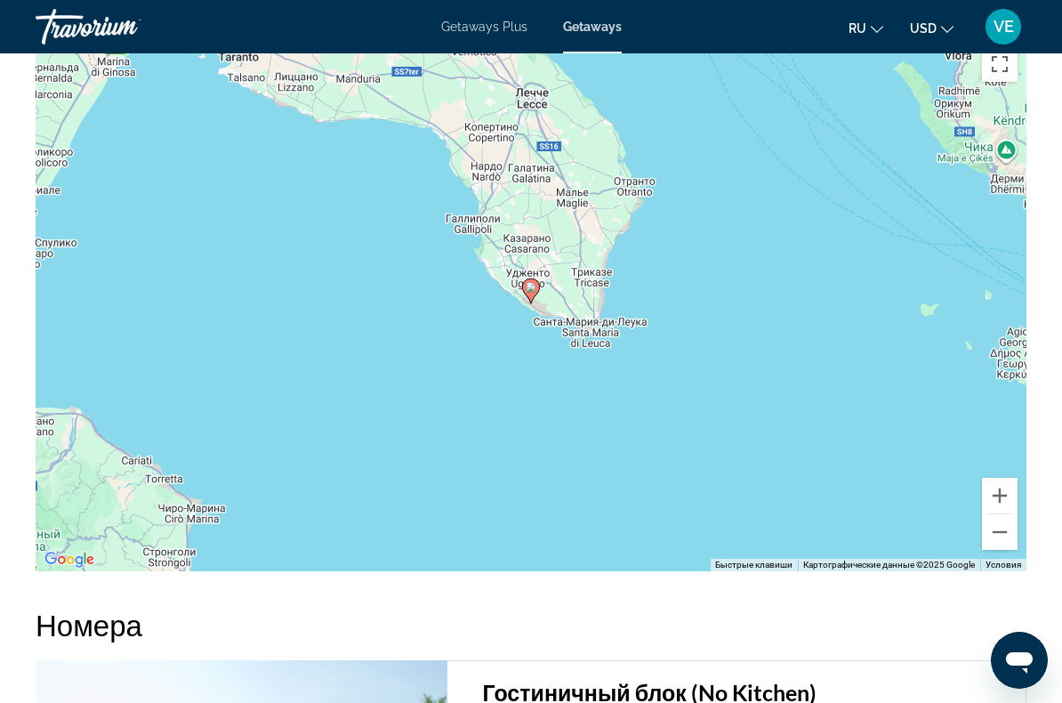
click at [1003, 532] on button "Уменьшить" at bounding box center [1000, 532] width 36 height 36
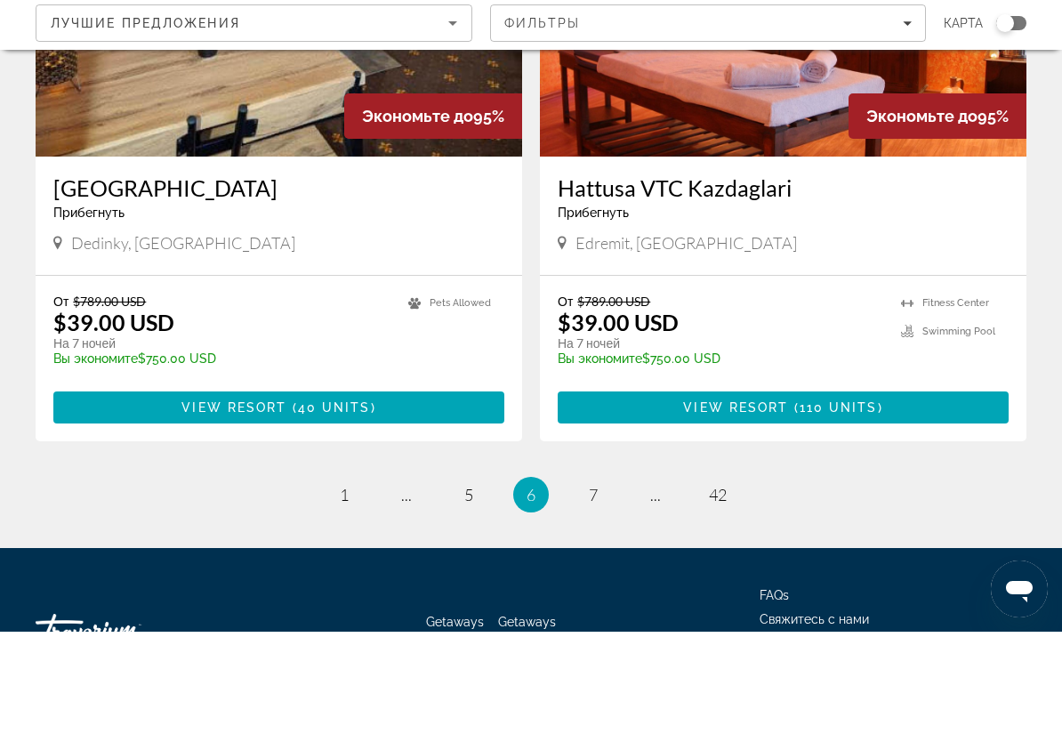
scroll to position [3305, 0]
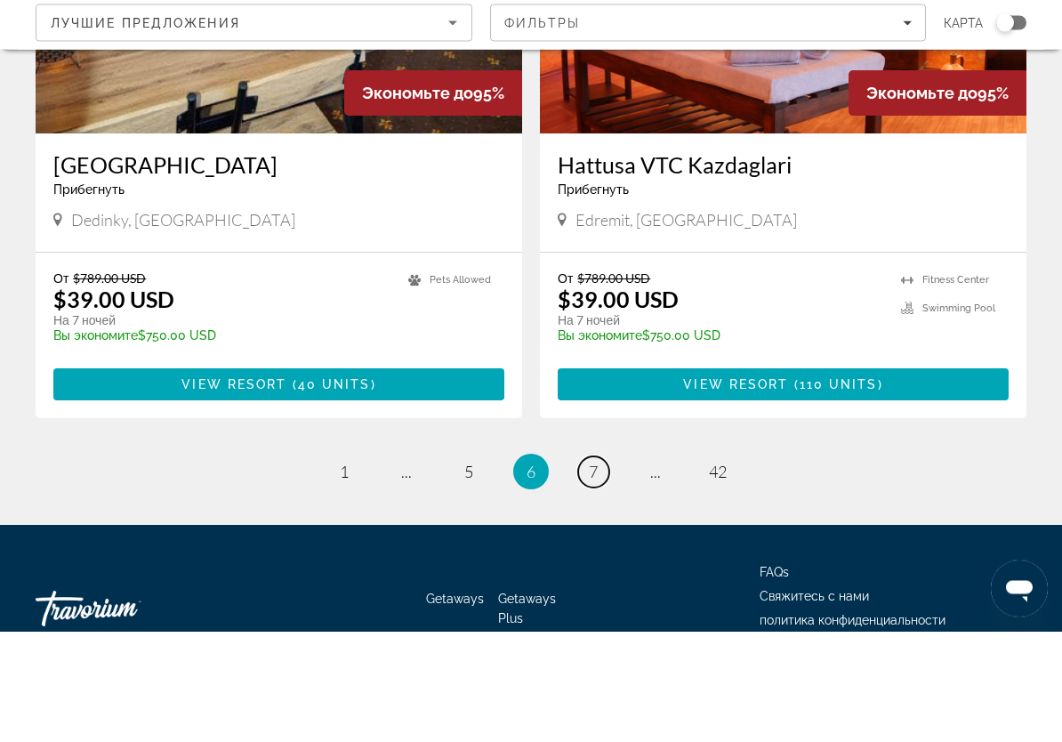
click at [589, 573] on span "7" at bounding box center [593, 583] width 9 height 20
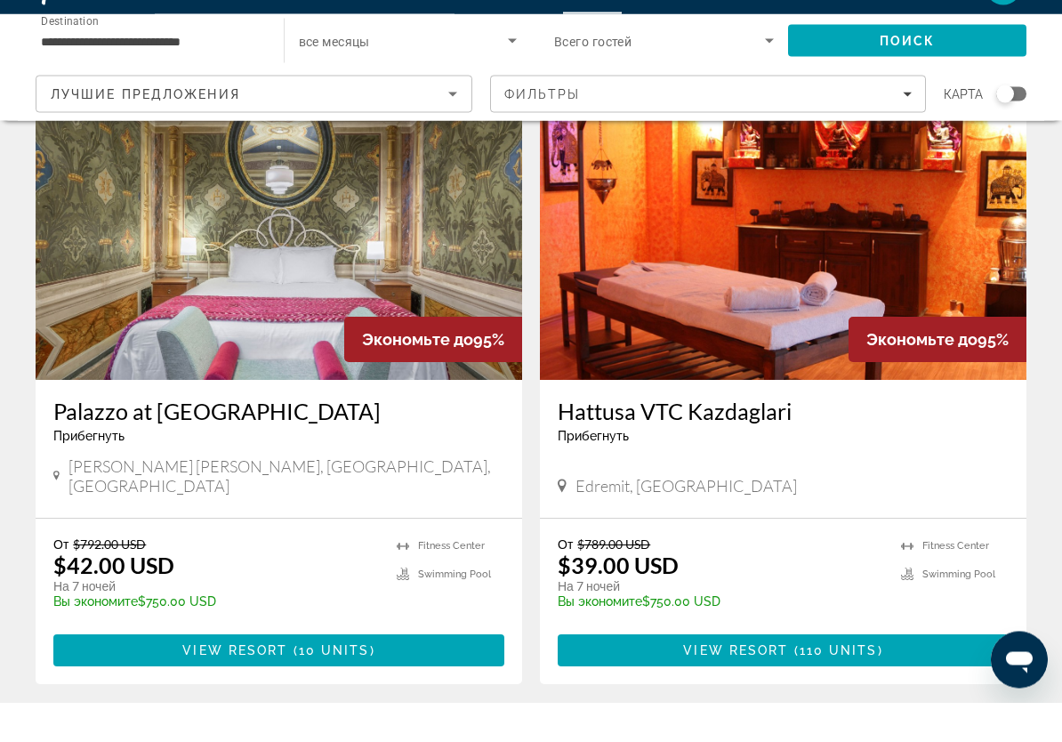
scroll to position [88, 0]
click at [450, 668] on span "Main content" at bounding box center [278, 689] width 451 height 43
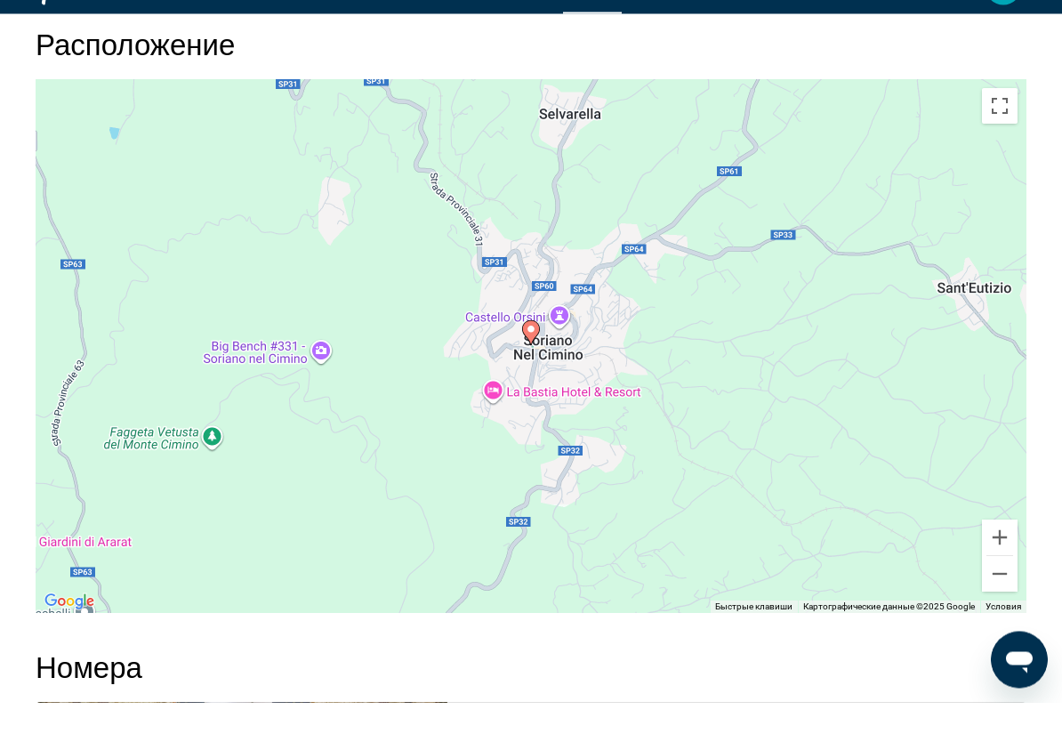
scroll to position [2687, 0]
click at [1003, 595] on button "Уменьшить" at bounding box center [1000, 613] width 36 height 36
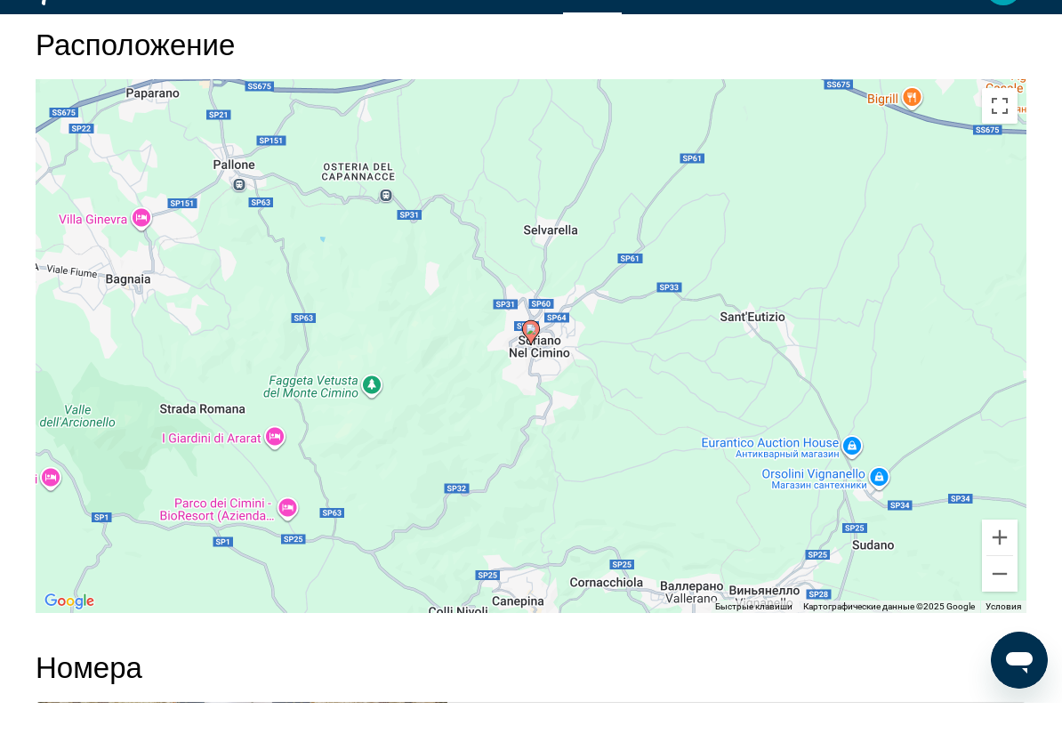
click at [1000, 595] on button "Уменьшить" at bounding box center [1000, 613] width 36 height 36
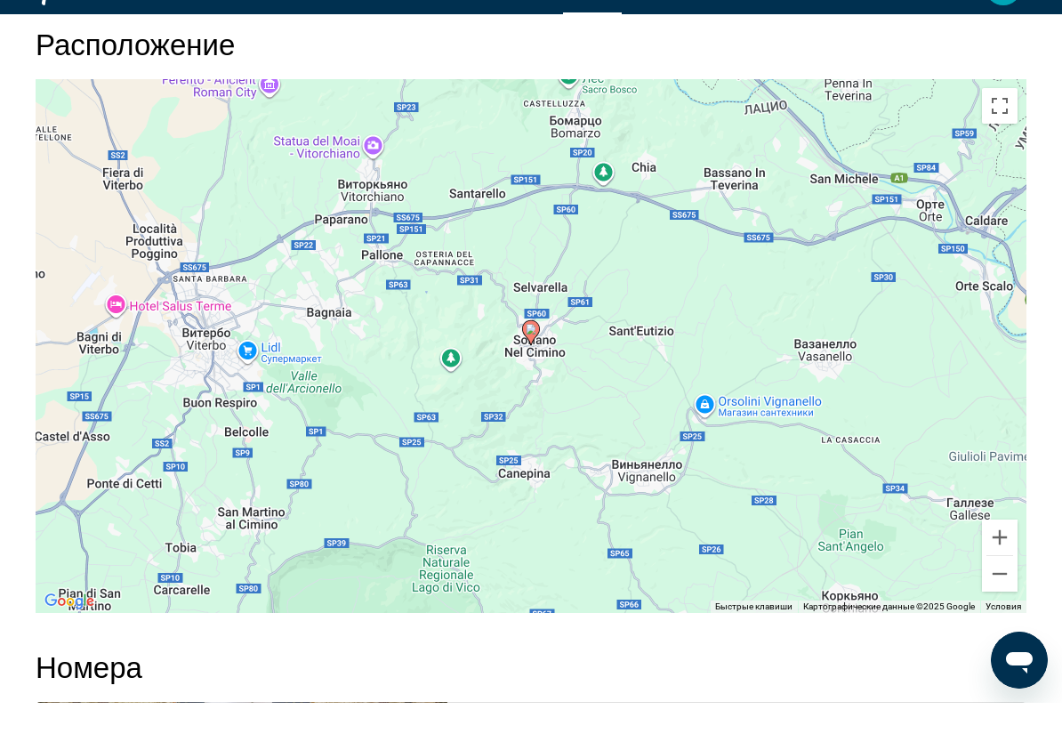
click at [1008, 595] on button "Уменьшить" at bounding box center [1000, 613] width 36 height 36
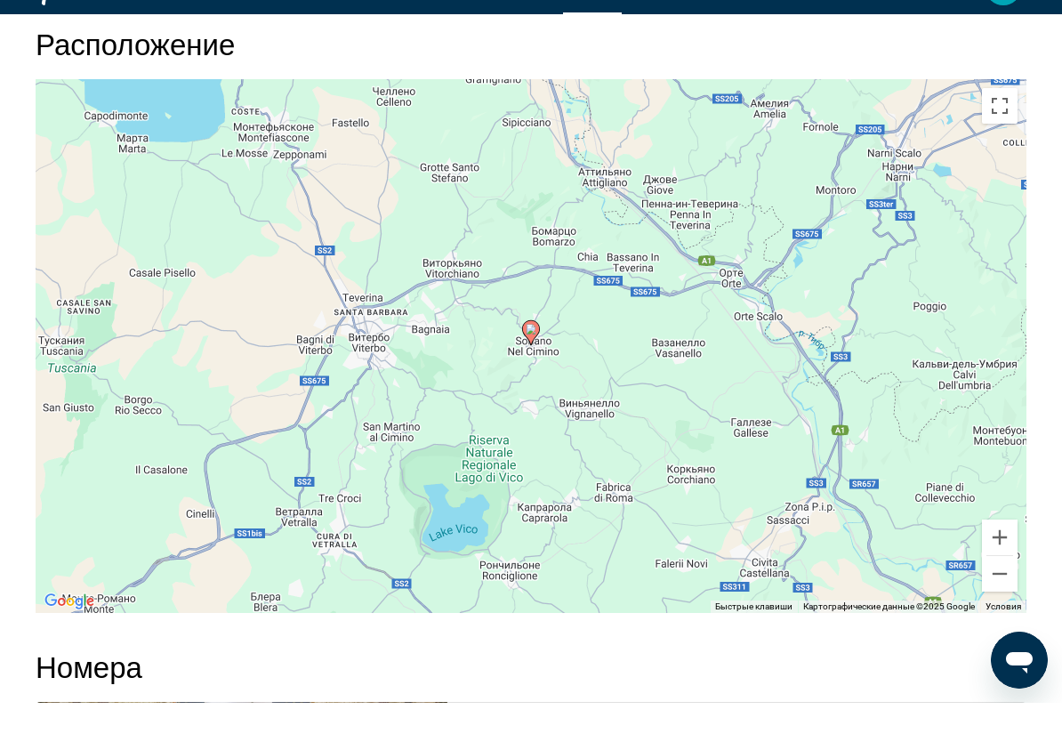
click at [999, 595] on button "Уменьшить" at bounding box center [1000, 613] width 36 height 36
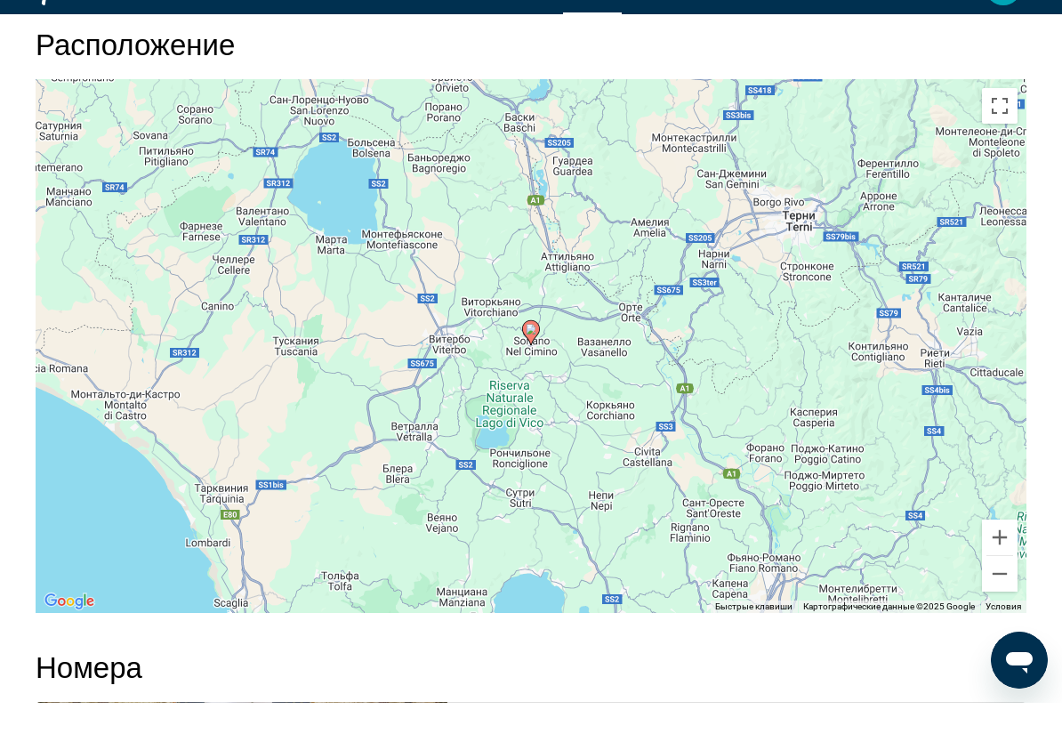
click at [1000, 595] on button "Уменьшить" at bounding box center [1000, 613] width 36 height 36
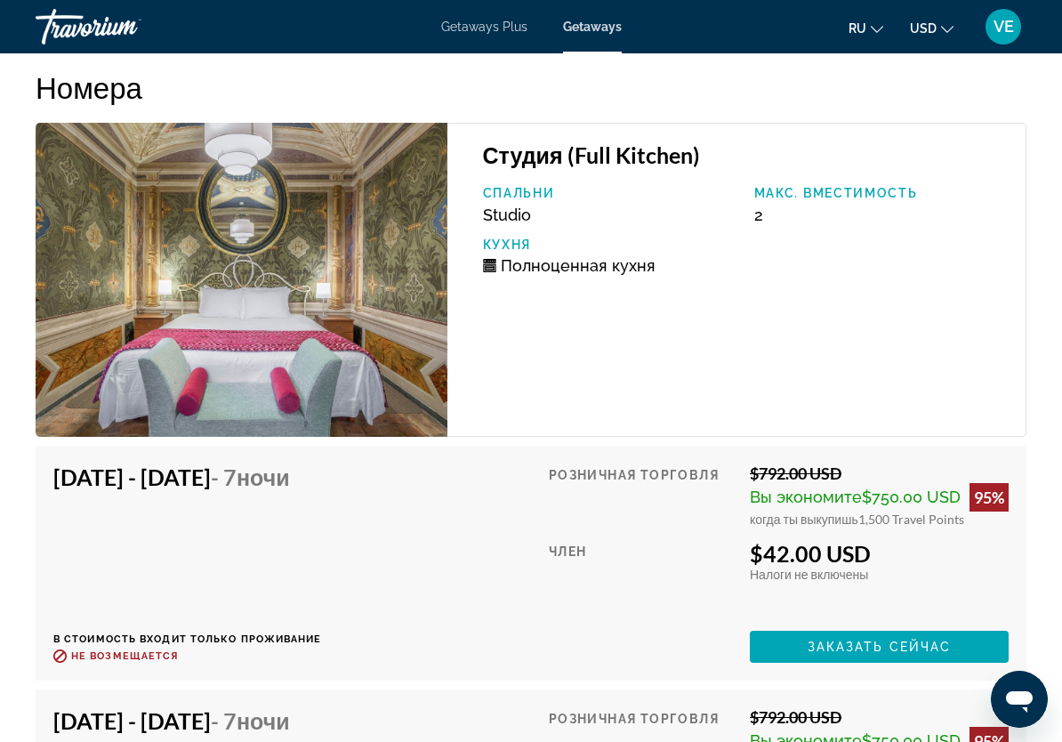
scroll to position [3298, 0]
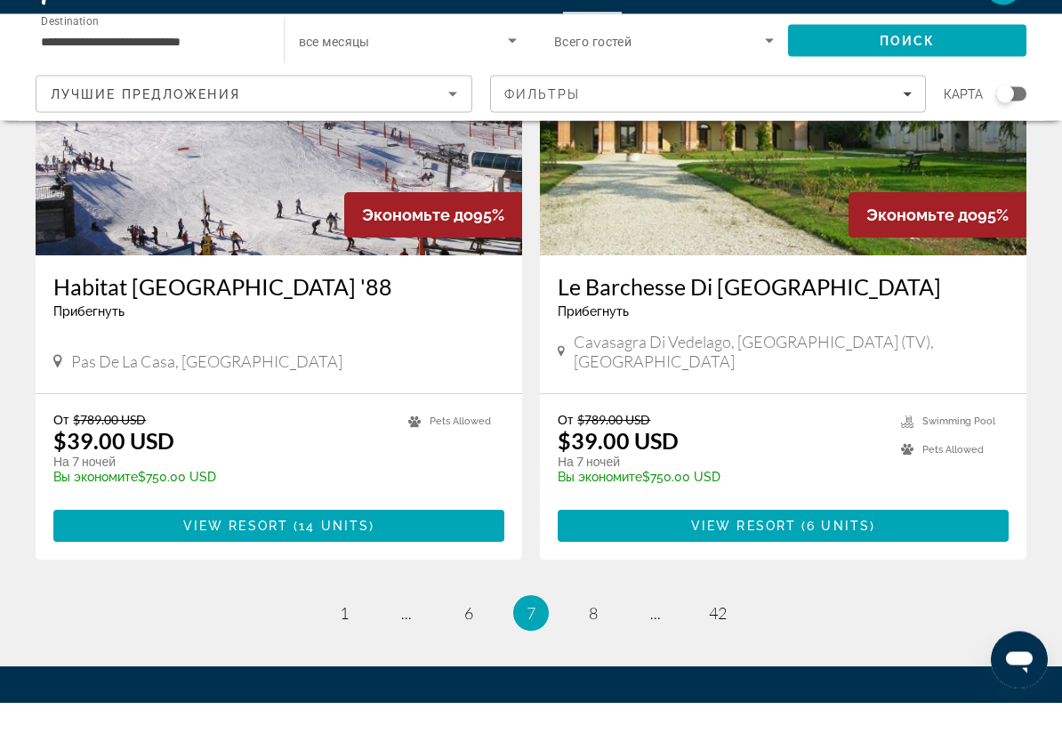
scroll to position [3311, 0]
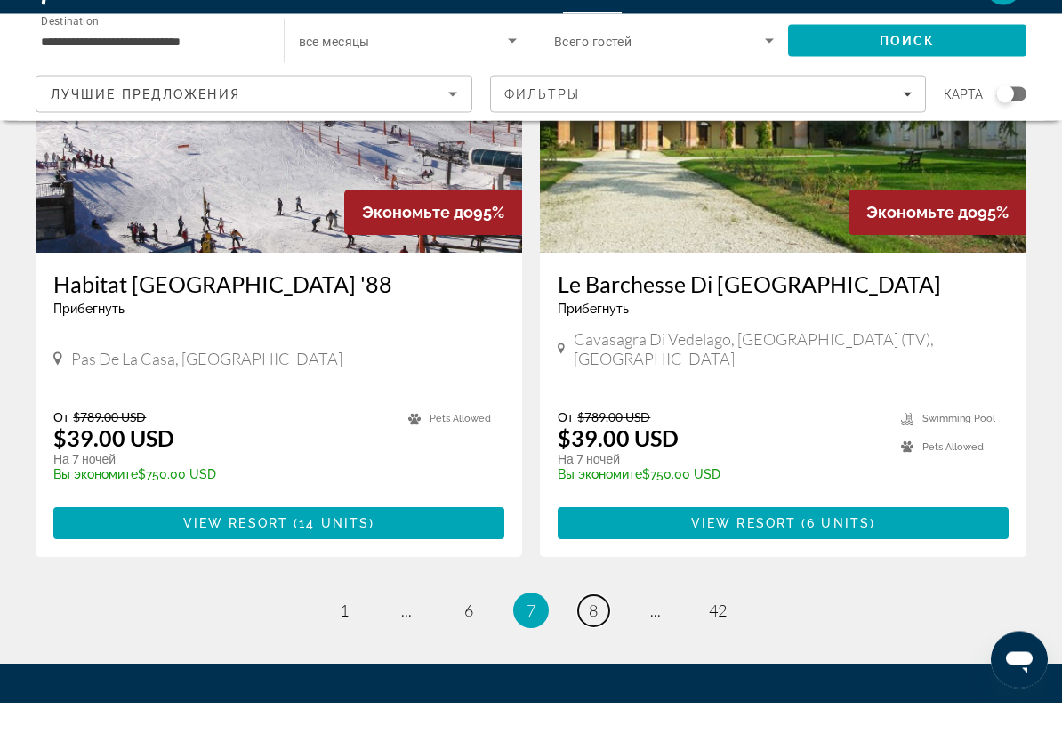
click at [589, 640] on span "8" at bounding box center [593, 650] width 9 height 20
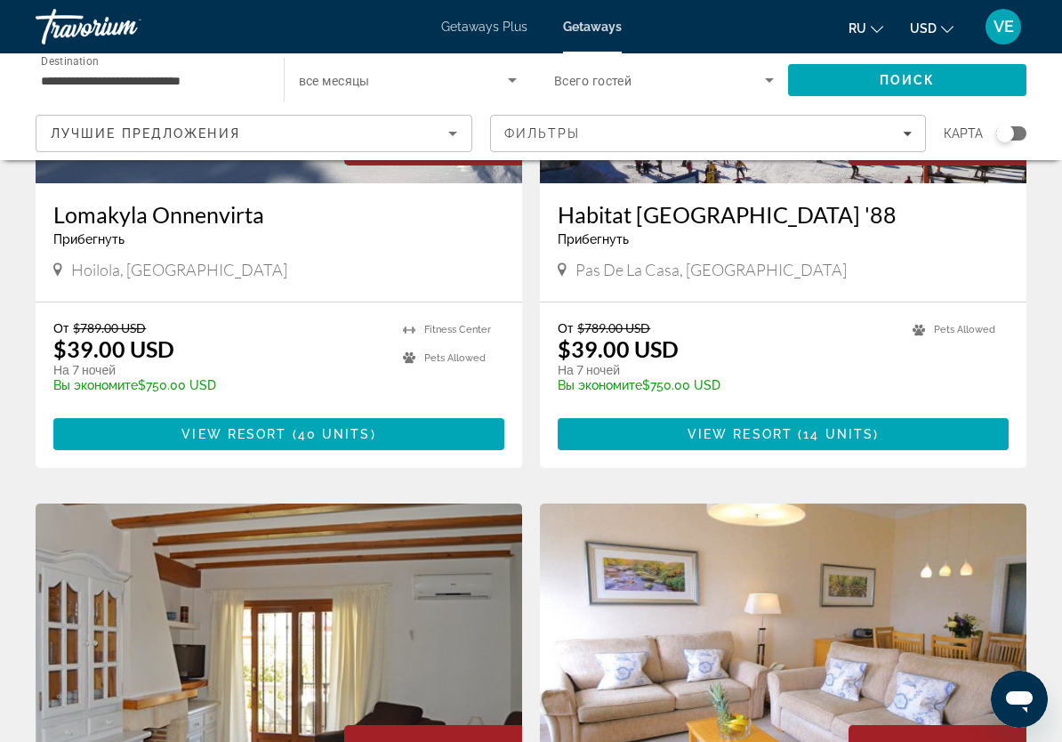
scroll to position [314, 0]
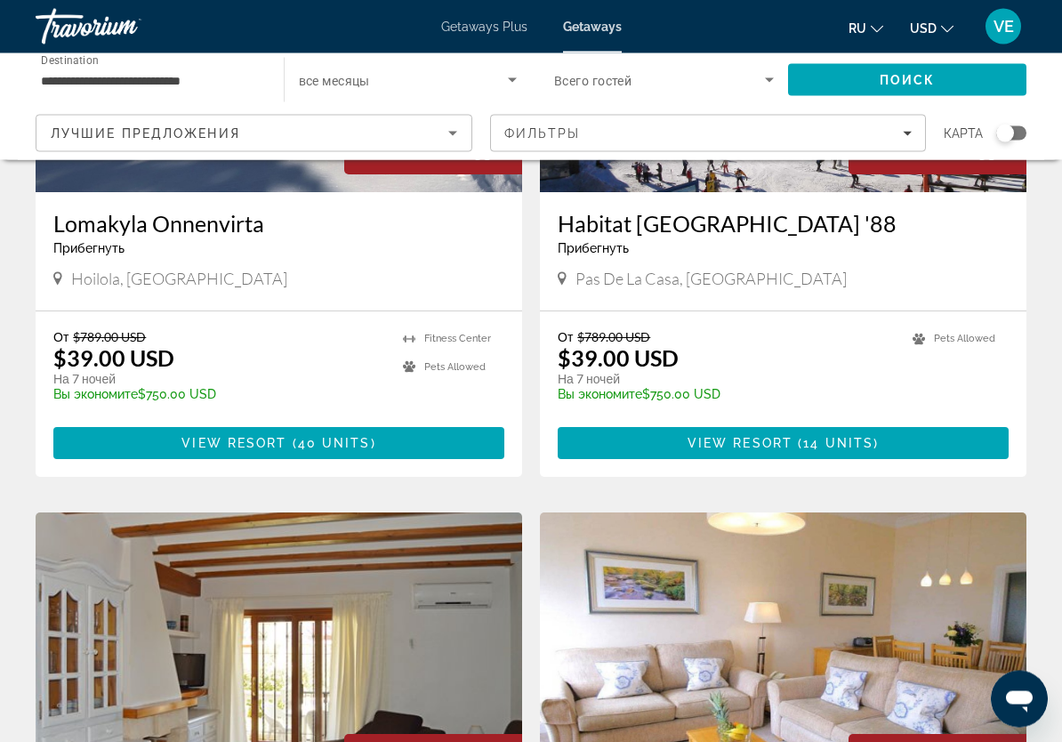
click at [884, 443] on span "Main content" at bounding box center [783, 443] width 451 height 43
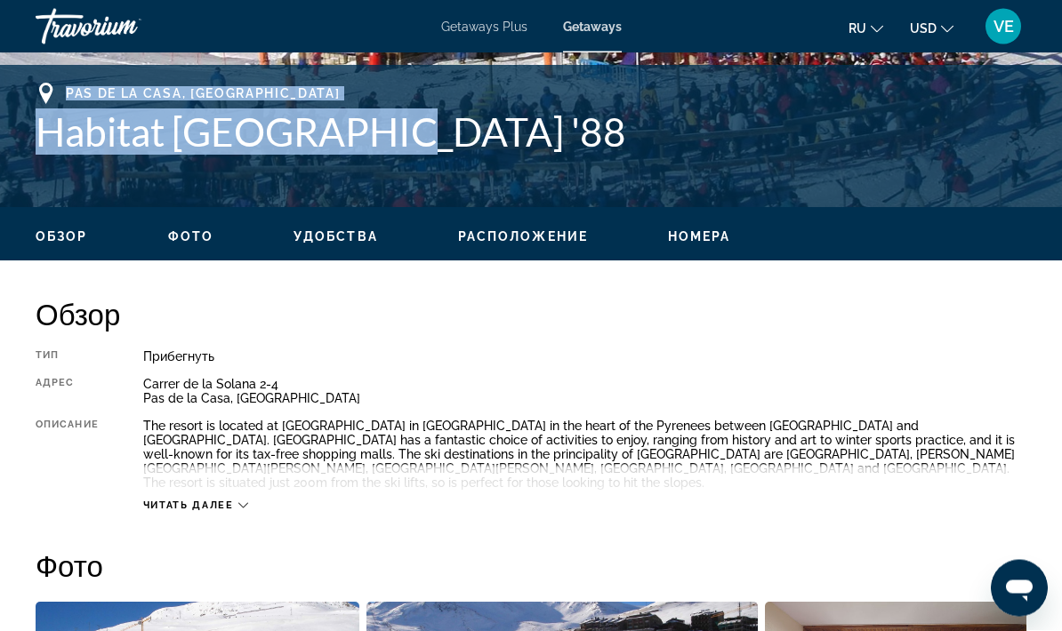
scroll to position [691, 0]
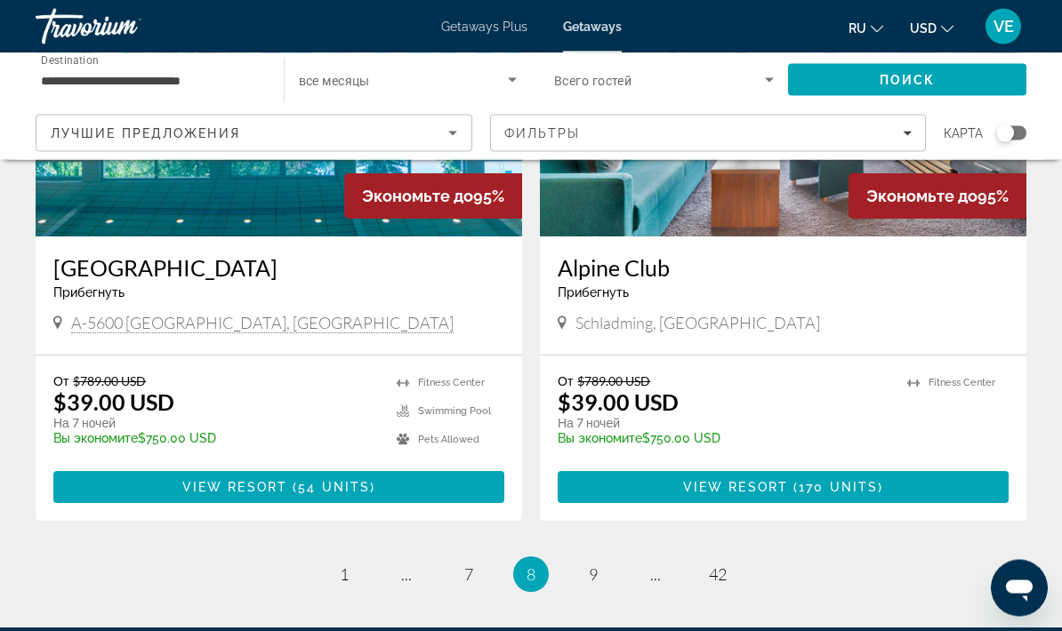
scroll to position [3321, 0]
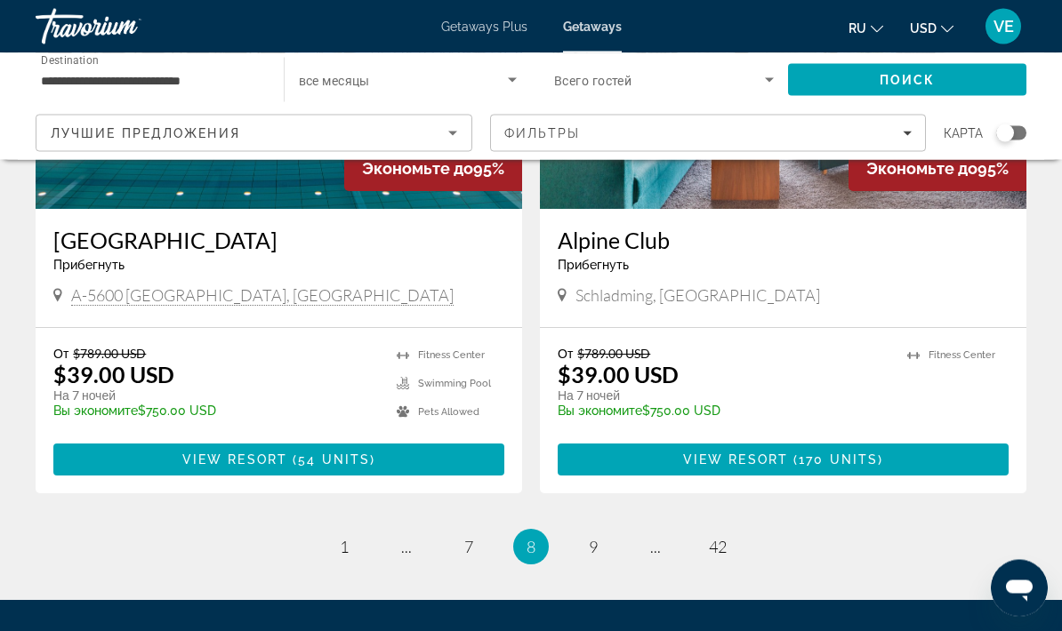
click at [584, 547] on link "page 9" at bounding box center [593, 548] width 31 height 31
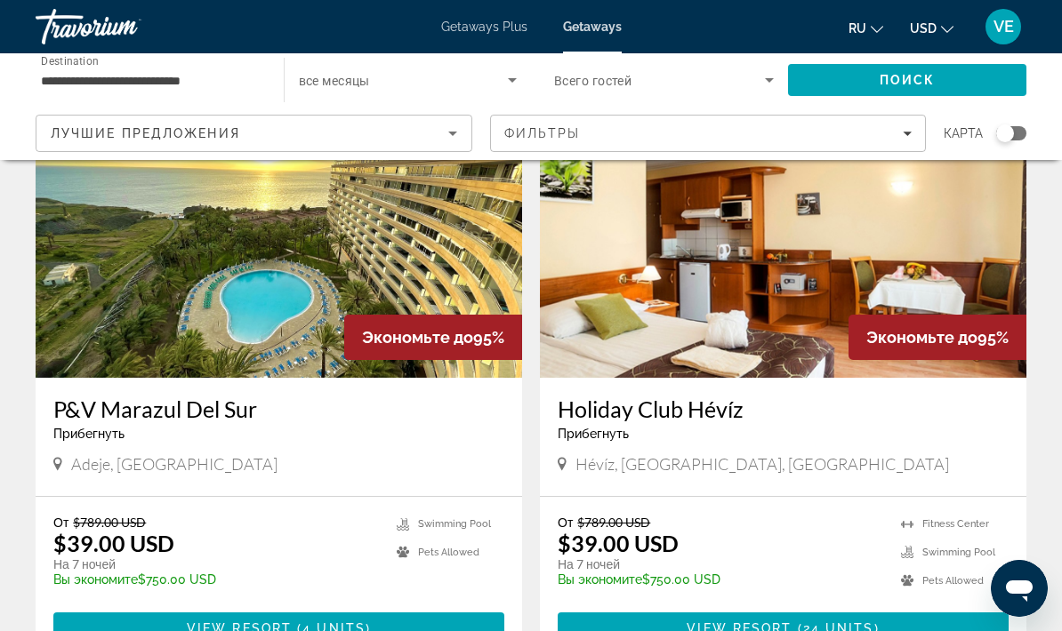
scroll to position [711, 0]
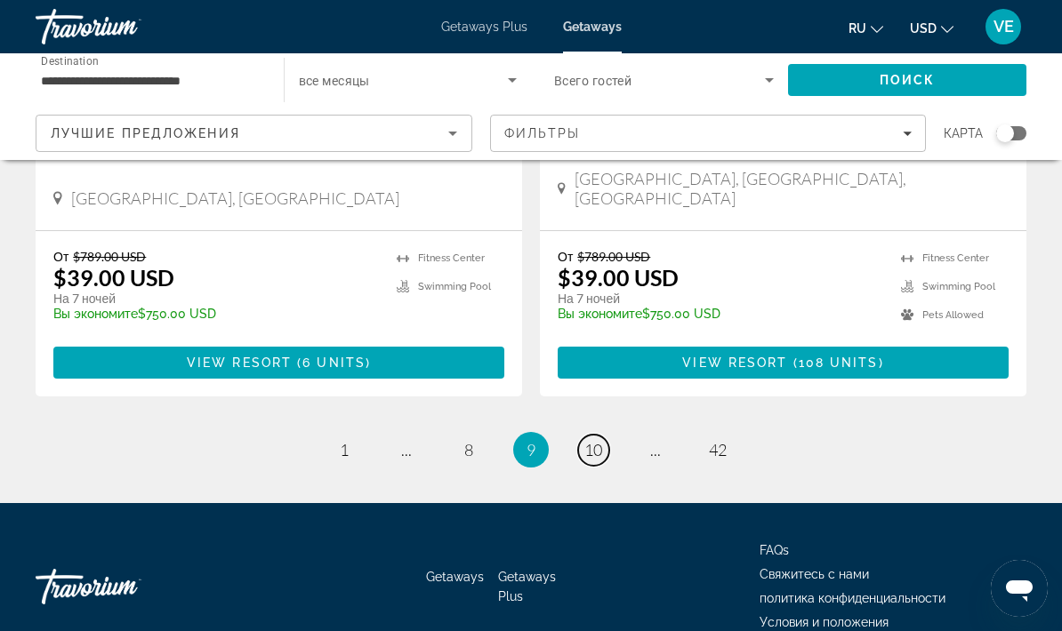
click at [598, 440] on span "10" at bounding box center [593, 450] width 18 height 20
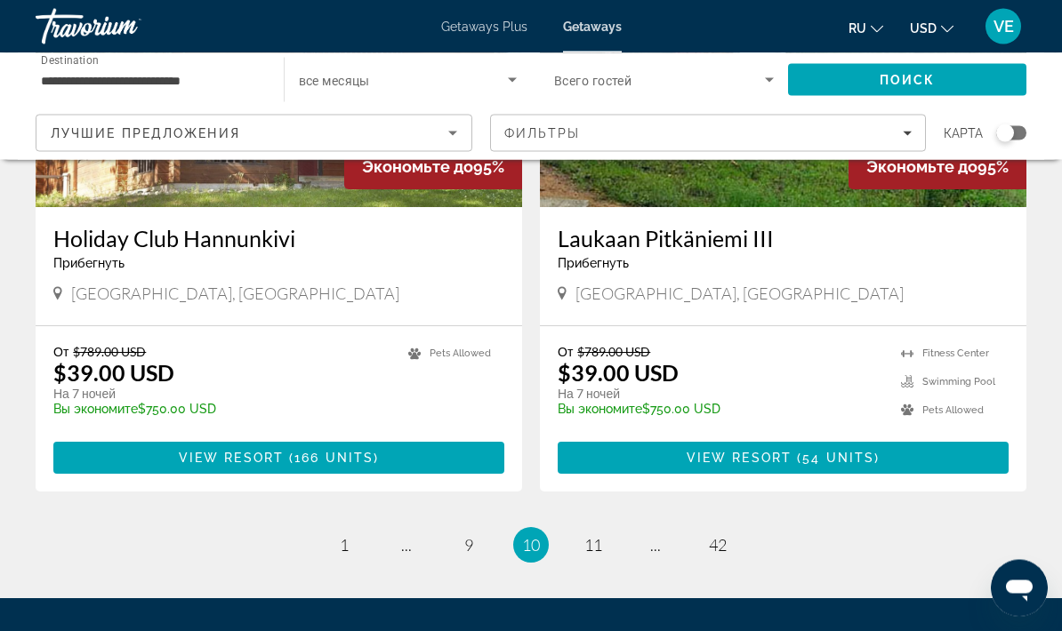
scroll to position [3438, 0]
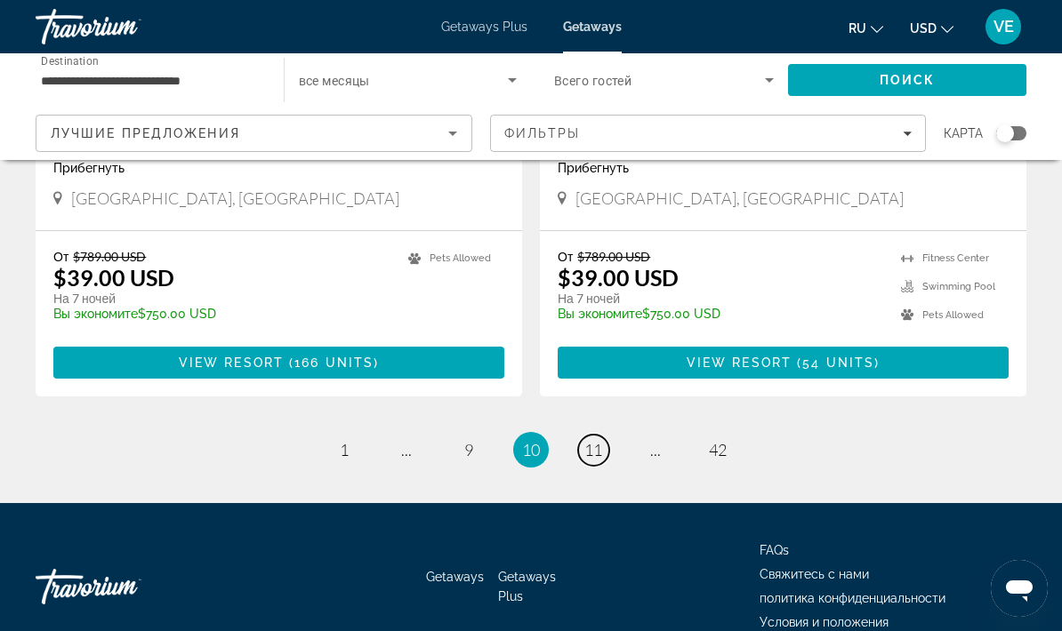
click at [587, 440] on span "11" at bounding box center [593, 450] width 18 height 20
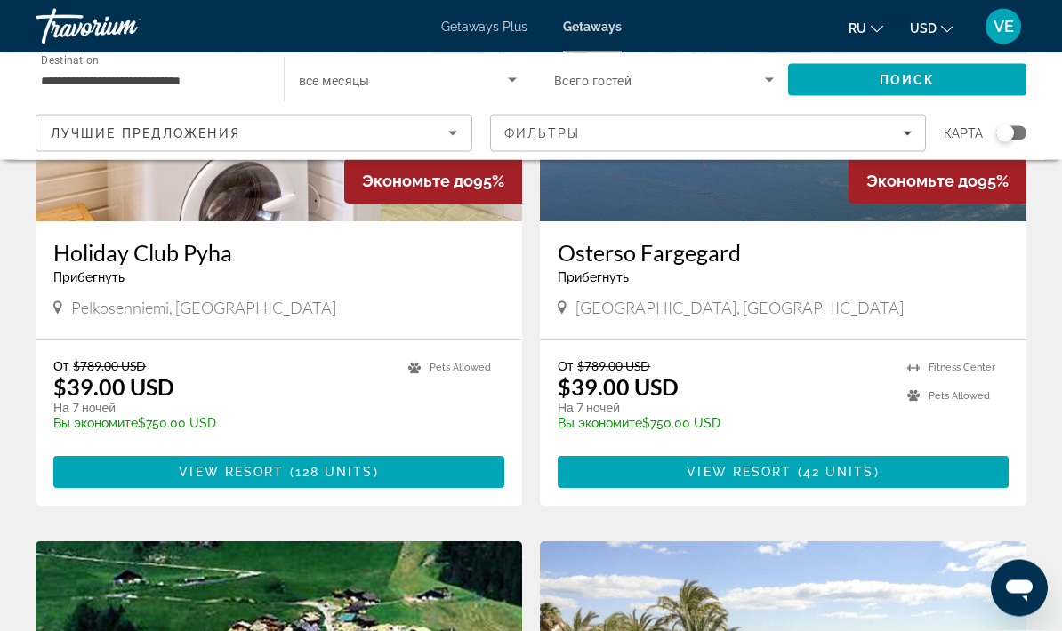
scroll to position [285, 0]
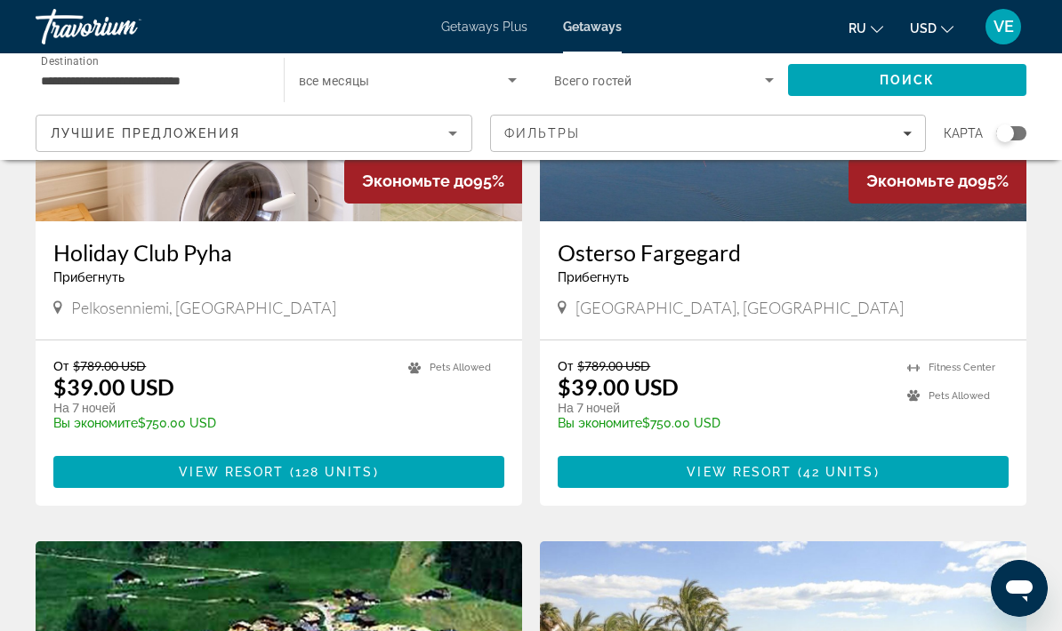
click at [815, 481] on span "Main content" at bounding box center [783, 472] width 451 height 43
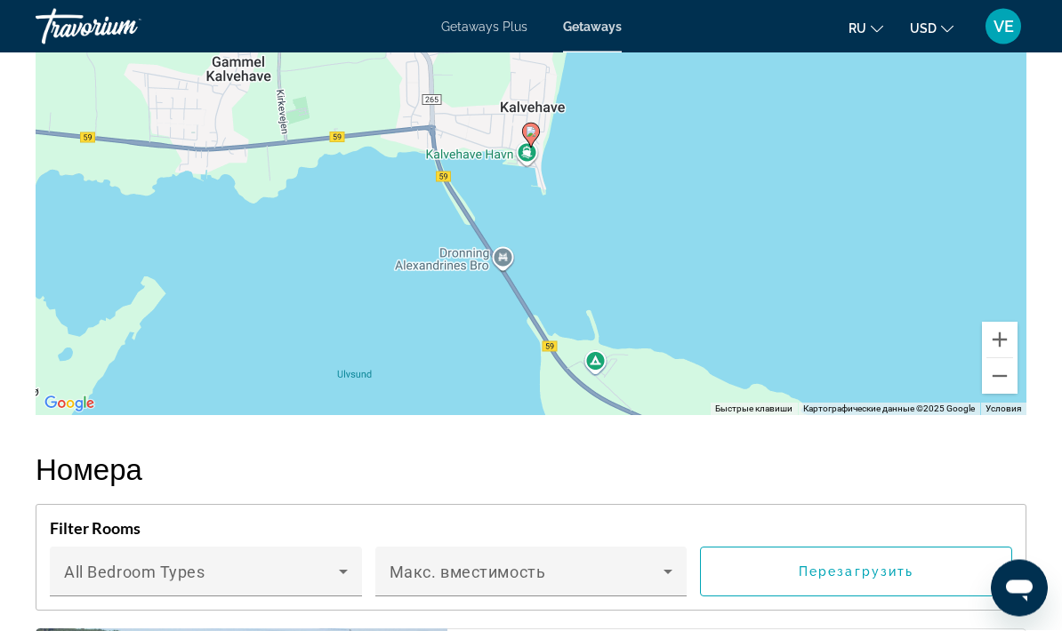
scroll to position [2782, 0]
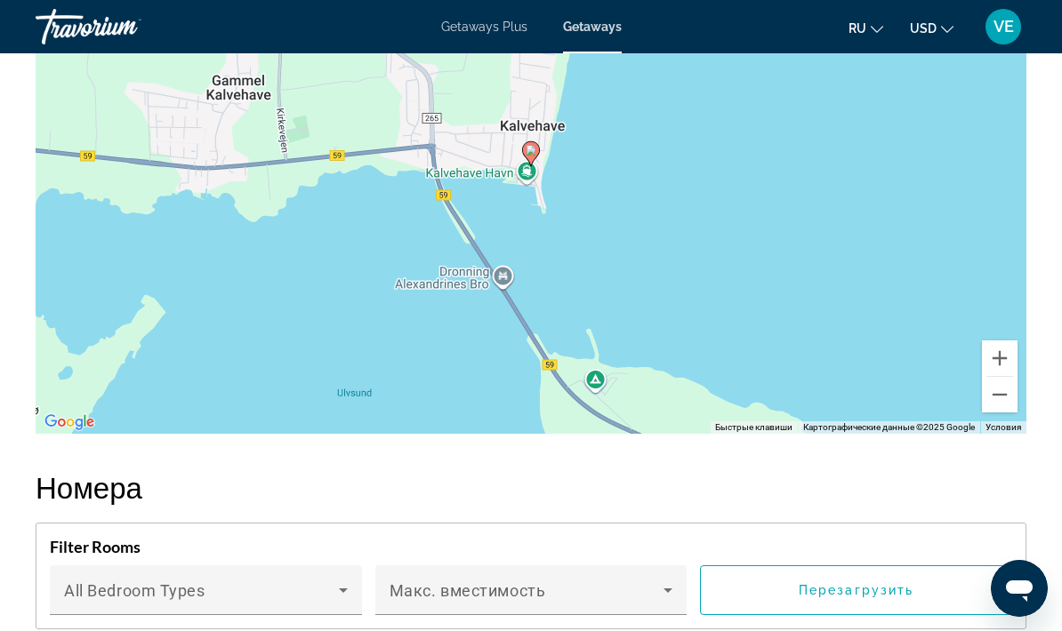
click at [1001, 397] on button "Уменьшить" at bounding box center [1000, 395] width 36 height 36
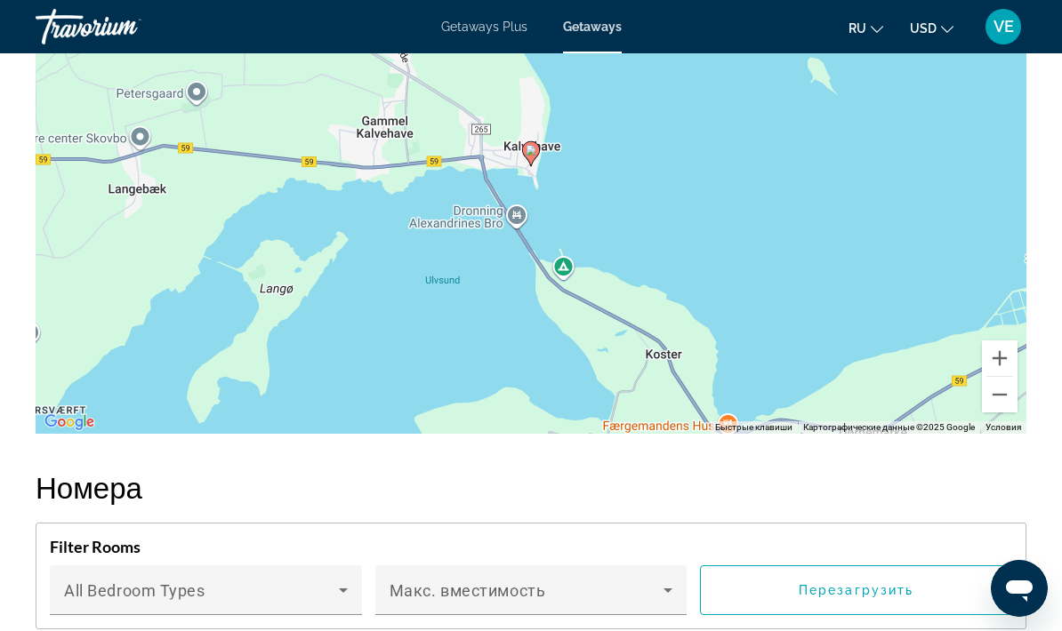
click at [1005, 397] on button "Уменьшить" at bounding box center [1000, 395] width 36 height 36
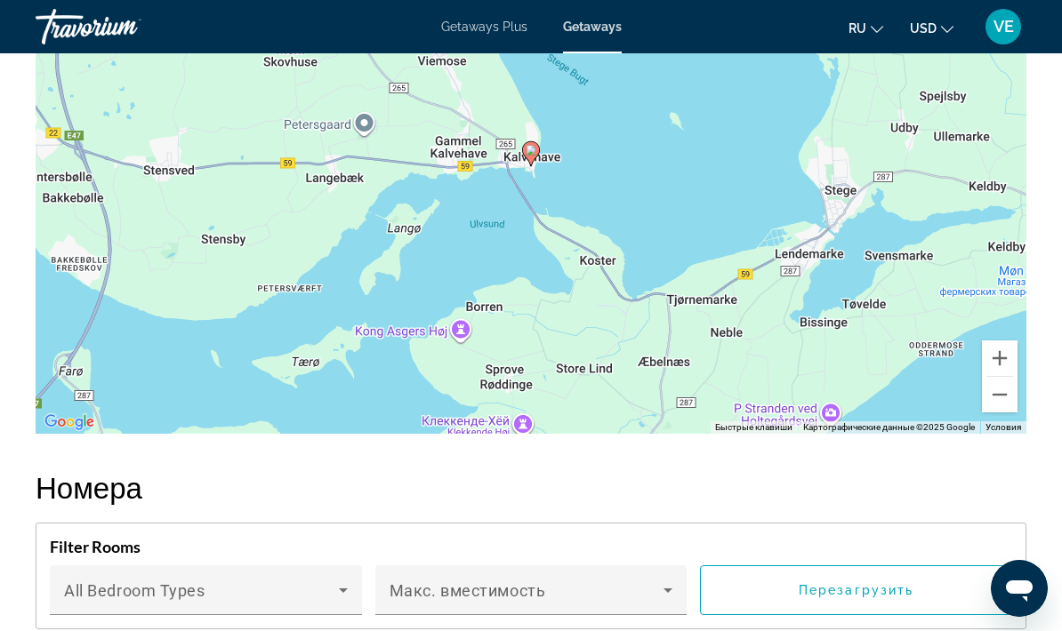
click at [992, 393] on button "Уменьшить" at bounding box center [1000, 395] width 36 height 36
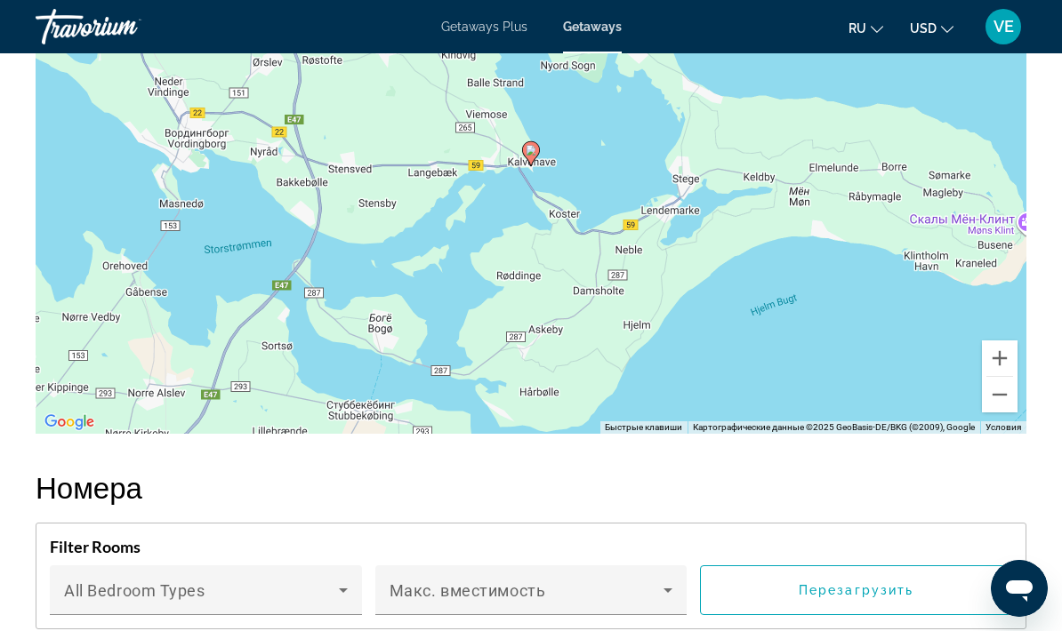
click at [995, 394] on button "Уменьшить" at bounding box center [1000, 395] width 36 height 36
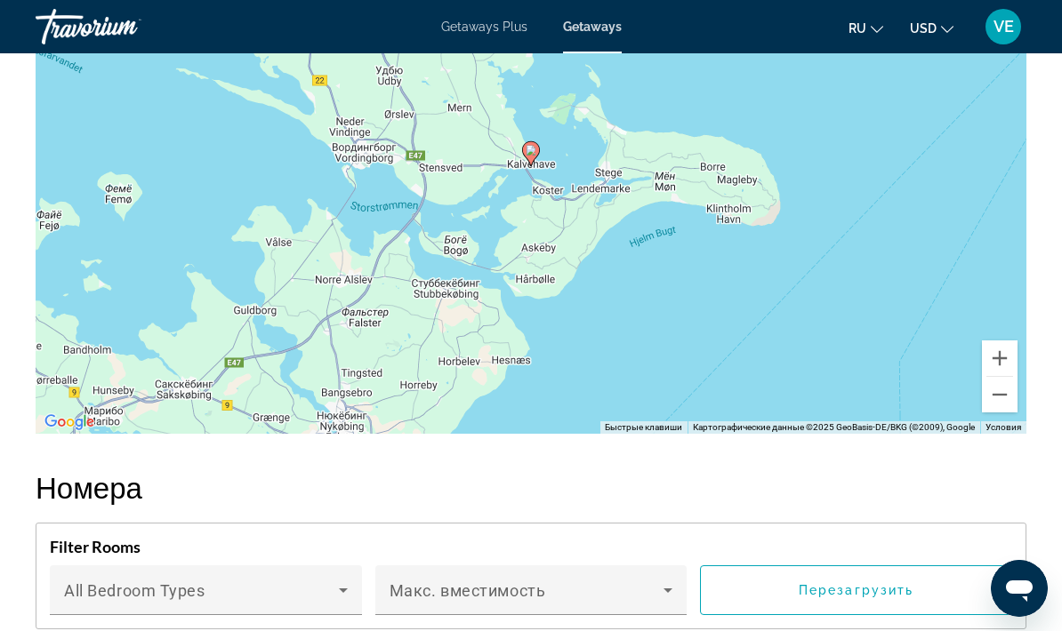
click at [992, 392] on button "Уменьшить" at bounding box center [1000, 395] width 36 height 36
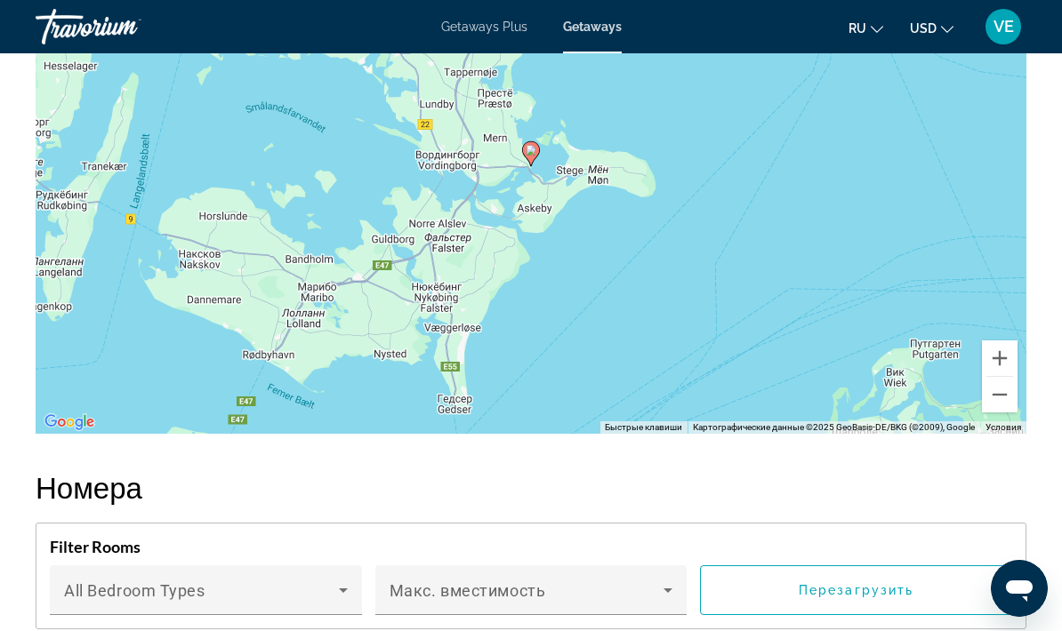
scroll to position [2810, 0]
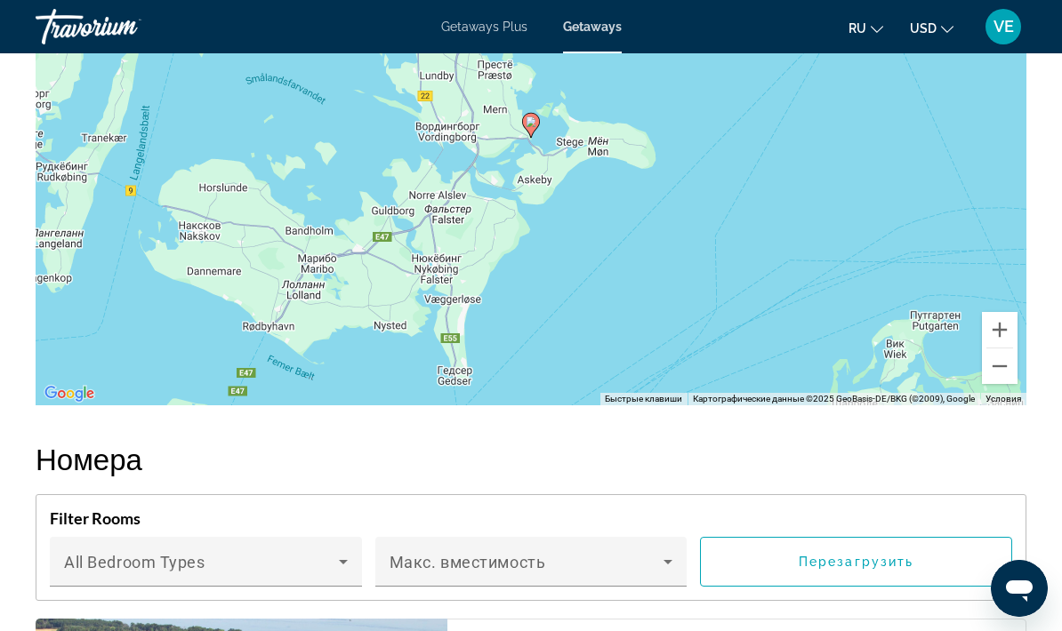
click at [1001, 375] on button "Уменьшить" at bounding box center [1000, 367] width 36 height 36
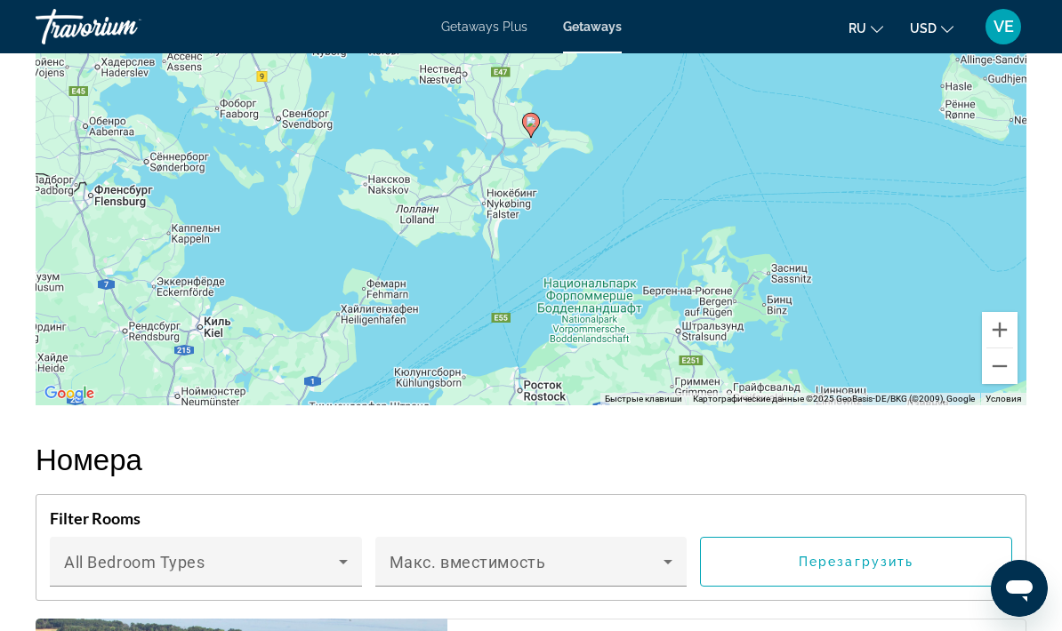
click at [998, 373] on button "Уменьшить" at bounding box center [1000, 367] width 36 height 36
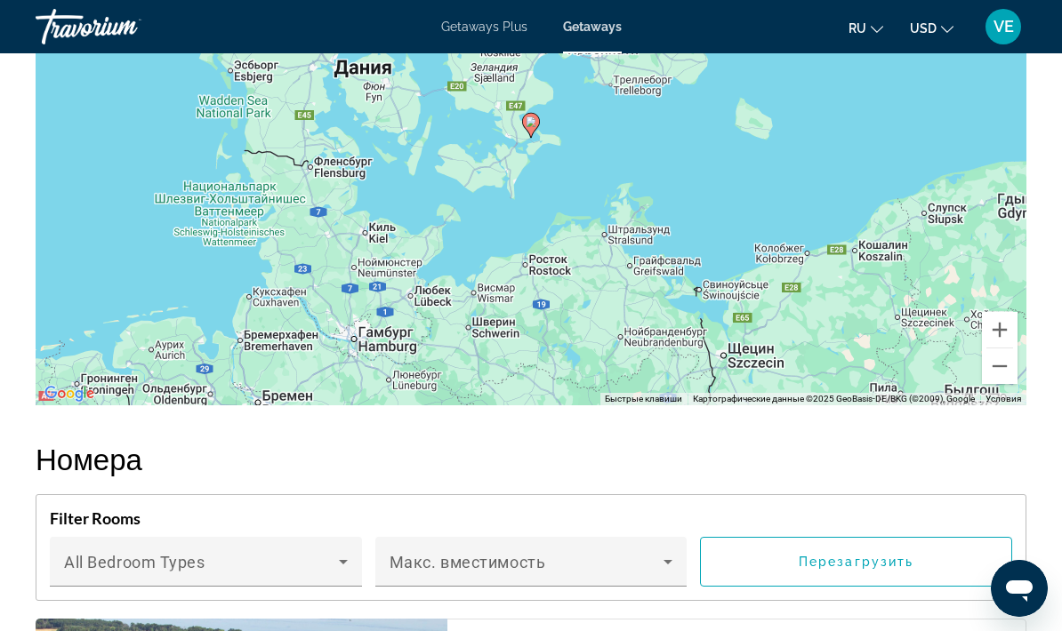
click at [1002, 373] on button "Уменьшить" at bounding box center [1000, 367] width 36 height 36
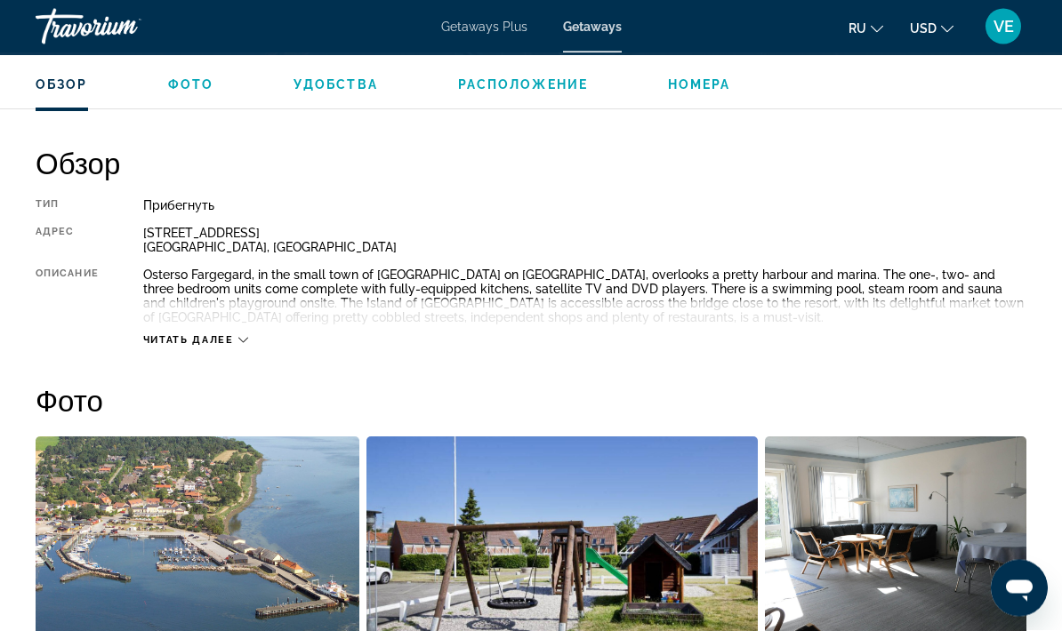
scroll to position [840, 0]
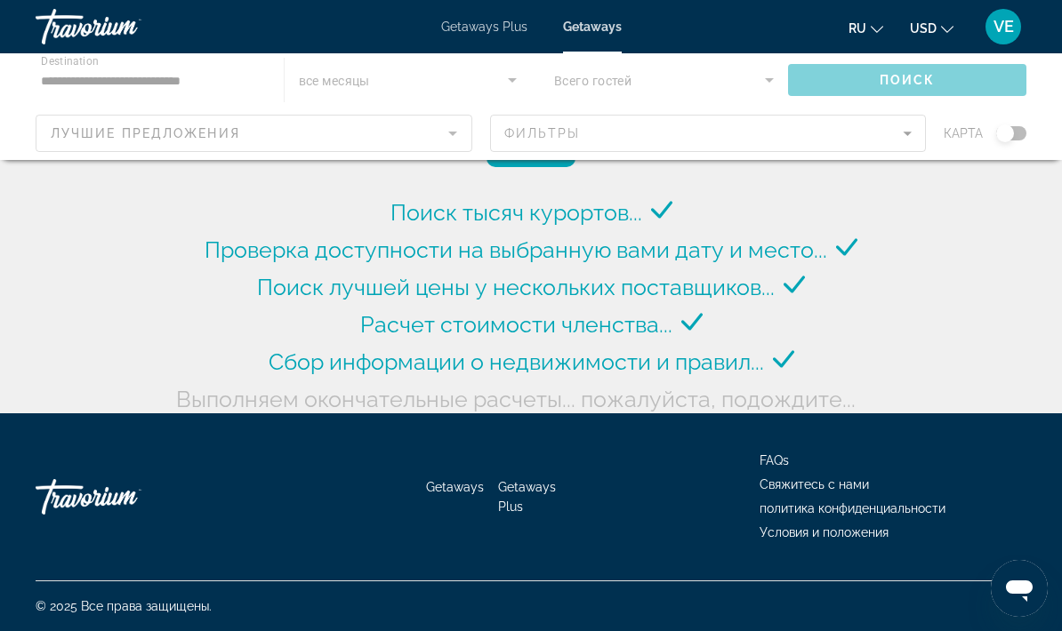
scroll to position [71, 0]
